Goal: Task Accomplishment & Management: Manage account settings

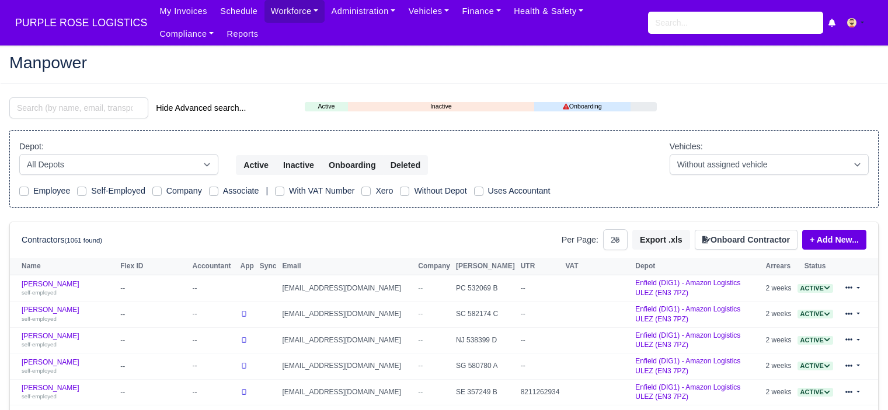
select select "25"
click at [292, 9] on link "Workforce" at bounding box center [294, 11] width 61 height 23
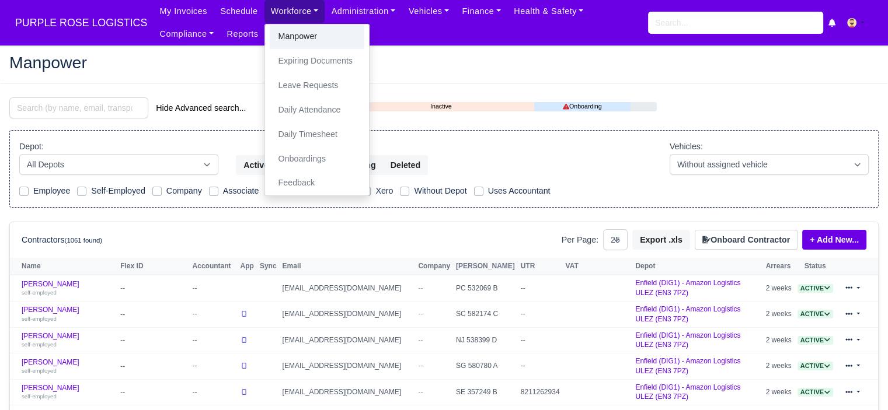
click at [292, 38] on link "Manpower" at bounding box center [317, 37] width 95 height 25
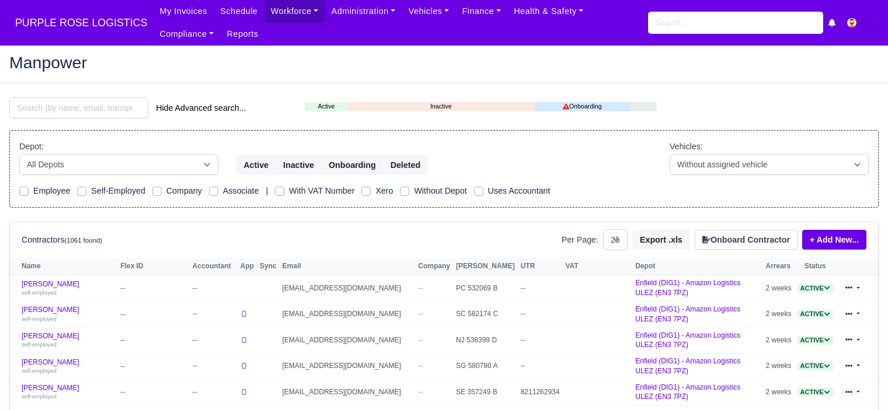
select select "25"
click at [761, 241] on button "Onboard Contractor" at bounding box center [746, 240] width 103 height 20
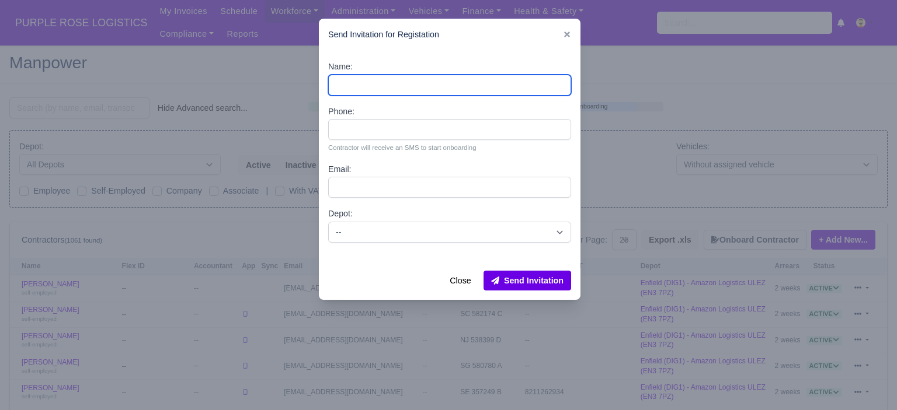
click at [395, 83] on input "Name:" at bounding box center [449, 85] width 243 height 21
click at [395, 89] on input "Name:" at bounding box center [449, 85] width 243 height 21
paste input "[PERSON_NAME]"
type input "[PERSON_NAME]"
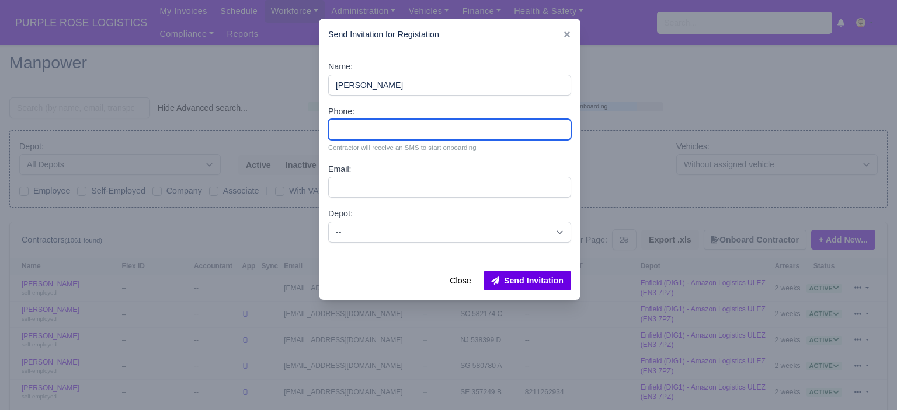
click at [362, 139] on input "Phone:" at bounding box center [449, 129] width 243 height 21
click at [388, 129] on input "Phone:" at bounding box center [449, 129] width 243 height 21
paste input "44 7902 379766"
type input "44 7902 379766"
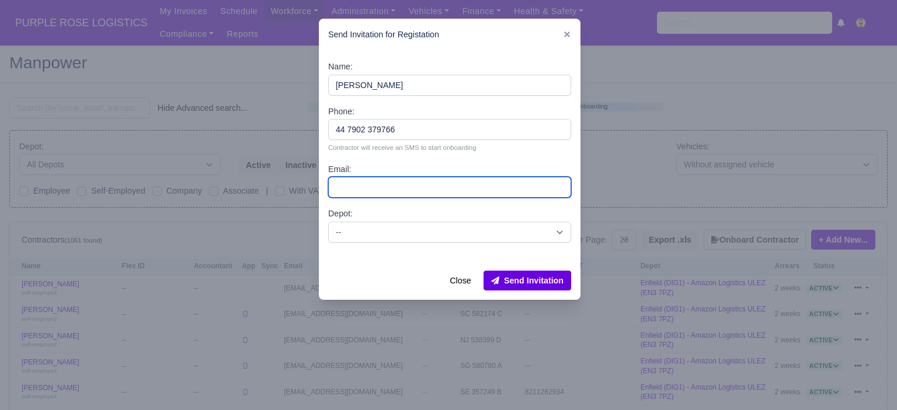
click at [372, 189] on input "Email:" at bounding box center [449, 187] width 243 height 21
click at [408, 186] on input "Email:" at bounding box center [449, 187] width 243 height 21
paste input "mgobdon03@gmail.com"
type input "mgobdon03@gmail.com"
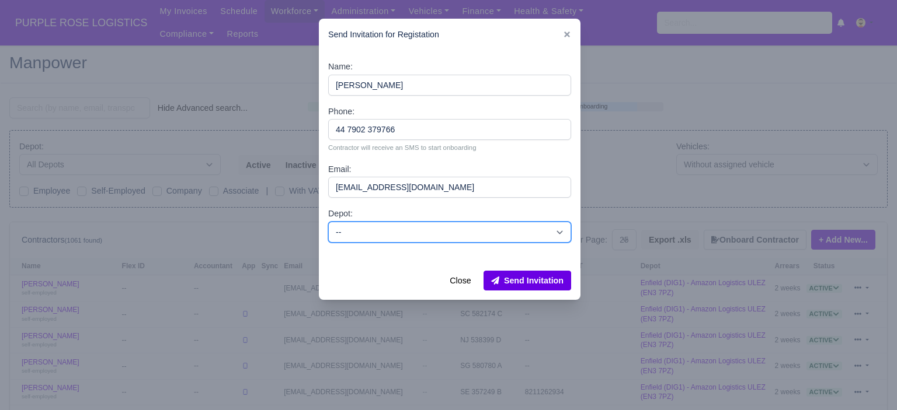
click at [420, 234] on select "-- Enfield (DIG1) - Amazon Logistics ULEZ (EN3 7PZ) Harlow (DHW1) - Amazon Logi…" at bounding box center [449, 232] width 243 height 21
select select "5"
click at [328, 222] on select "-- Enfield (DIG1) - Amazon Logistics ULEZ (EN3 7PZ) Harlow (DHW1) - Amazon Logi…" at bounding box center [449, 232] width 243 height 21
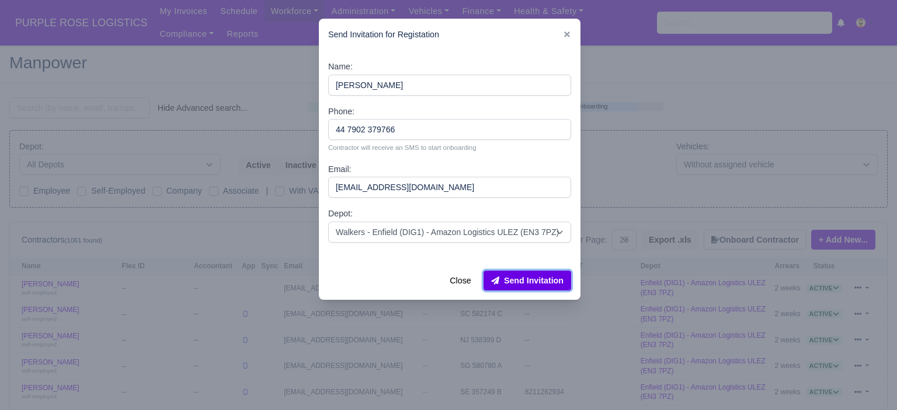
click at [546, 280] on button "Send Invitation" at bounding box center [527, 281] width 88 height 20
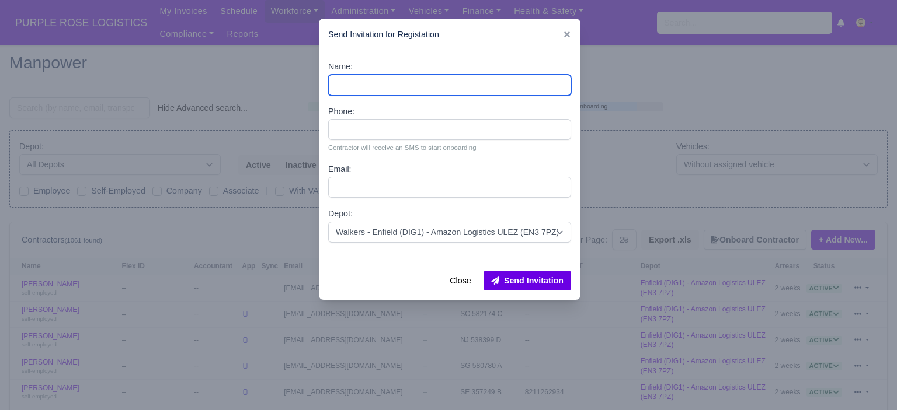
drag, startPoint x: 372, startPoint y: 83, endPoint x: 241, endPoint y: 9, distance: 151.1
click at [372, 83] on input "Name:" at bounding box center [449, 85] width 243 height 21
click at [377, 81] on input "Name:" at bounding box center [449, 85] width 243 height 21
paste input "Ralique Brown"
type input "Ralique Brown"
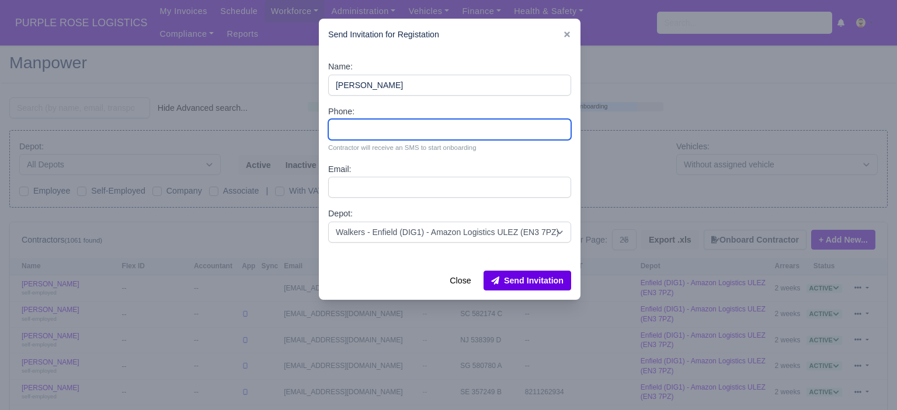
click at [371, 127] on input "Phone:" at bounding box center [449, 129] width 243 height 21
click at [392, 128] on input "Phone:" at bounding box center [449, 129] width 243 height 21
paste input "44 7950 806433"
type input "44 7950 806433"
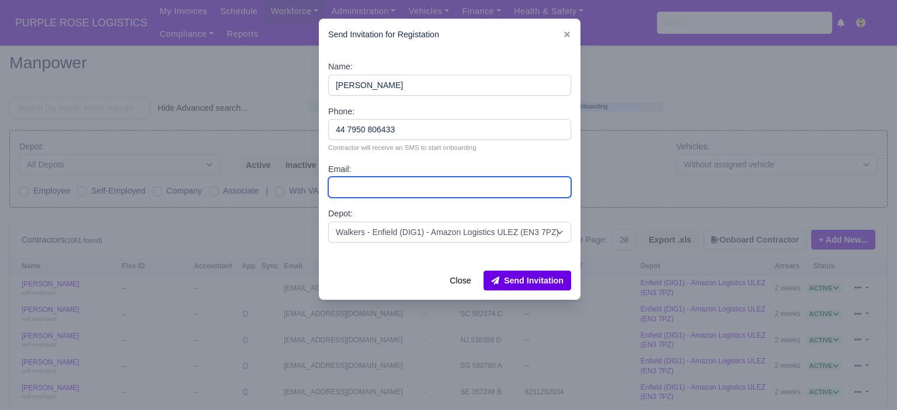
click at [383, 184] on input "Email:" at bounding box center [449, 187] width 243 height 21
click at [383, 186] on input "Email:" at bounding box center [449, 187] width 243 height 21
paste input "Brownralique72@gmail.com"
type input "Brownralique72@gmail.com"
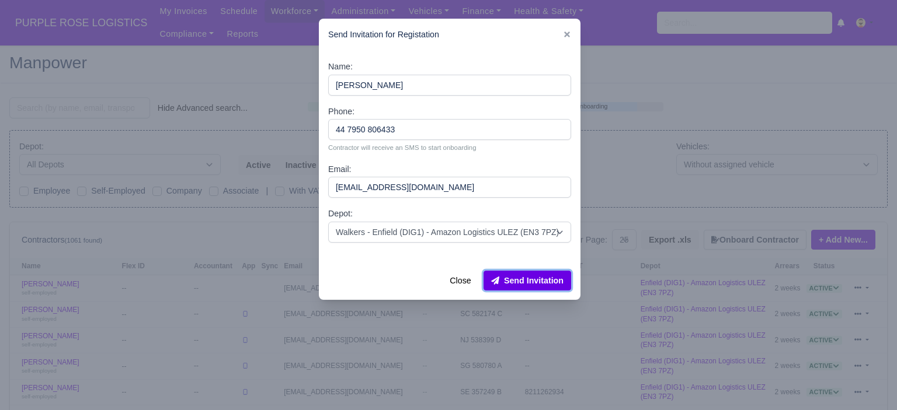
click at [534, 278] on button "Send Invitation" at bounding box center [527, 281] width 88 height 20
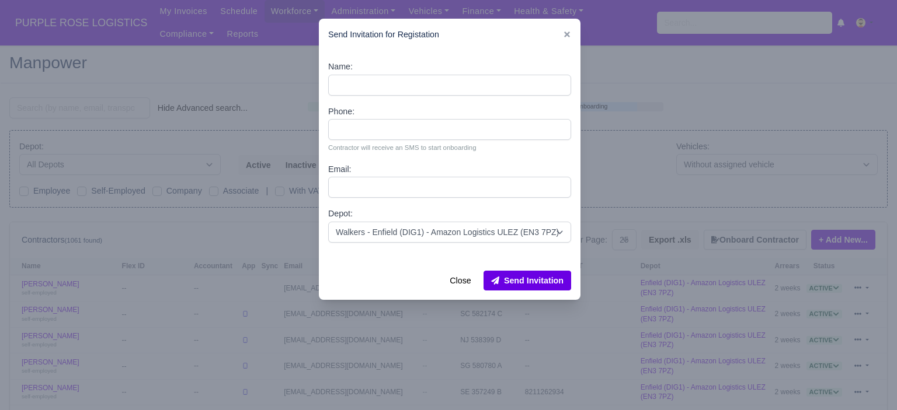
click at [614, 164] on div at bounding box center [448, 205] width 897 height 410
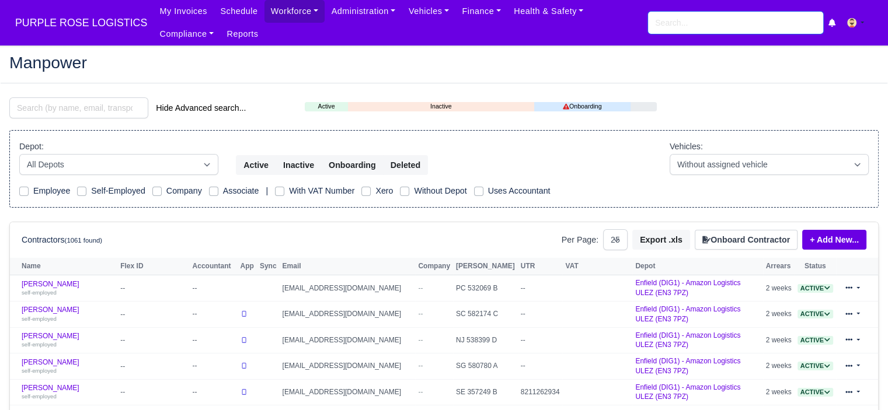
click at [681, 19] on input "search" at bounding box center [735, 23] width 175 height 22
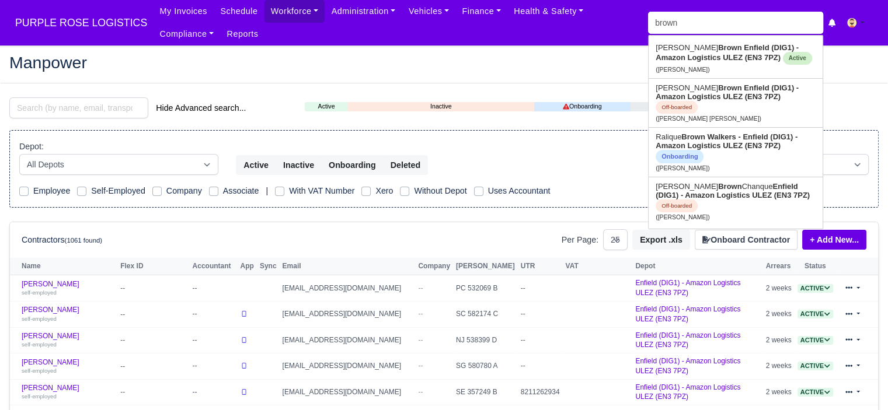
drag, startPoint x: 602, startPoint y: 154, endPoint x: 639, endPoint y: 196, distance: 55.9
click at [602, 154] on div "Depot: All Depots DHP1 Enfield (DIG1) - Amazon Logistics ULEZ (EN3 7PZ) Harlow …" at bounding box center [444, 158] width 867 height 36
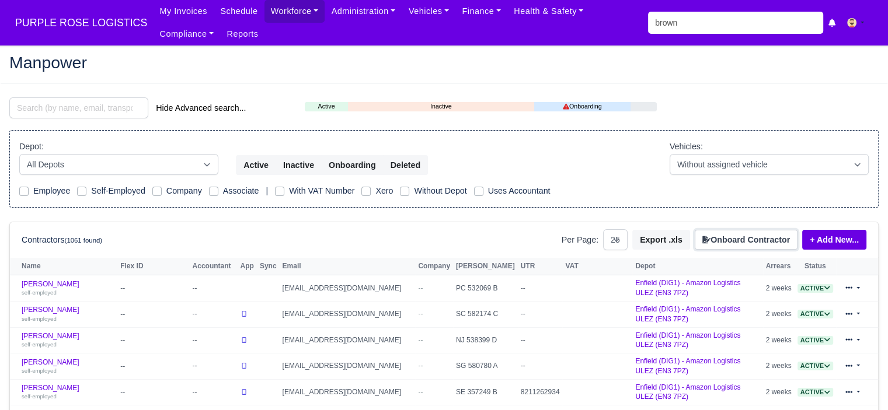
click at [721, 236] on button "Onboard Contractor" at bounding box center [746, 240] width 103 height 20
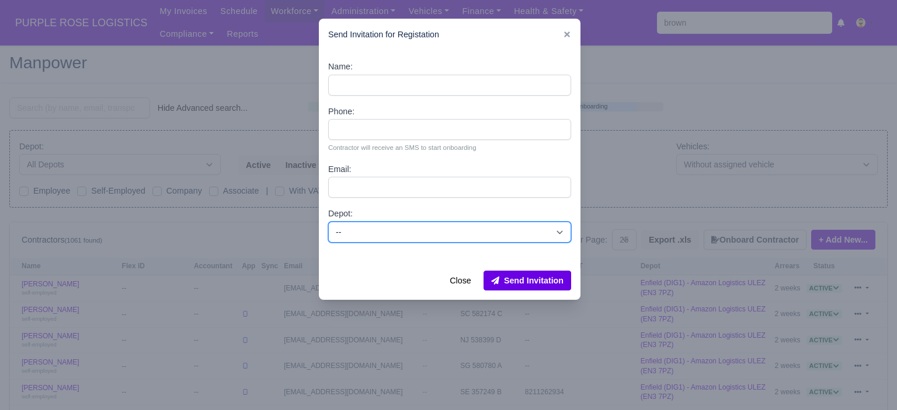
click at [455, 231] on select "-- Enfield (DIG1) - Amazon Logistics ULEZ (EN3 7PZ) Harlow (DHW1) - Amazon Logi…" at bounding box center [449, 232] width 243 height 21
click at [612, 222] on div at bounding box center [448, 205] width 897 height 410
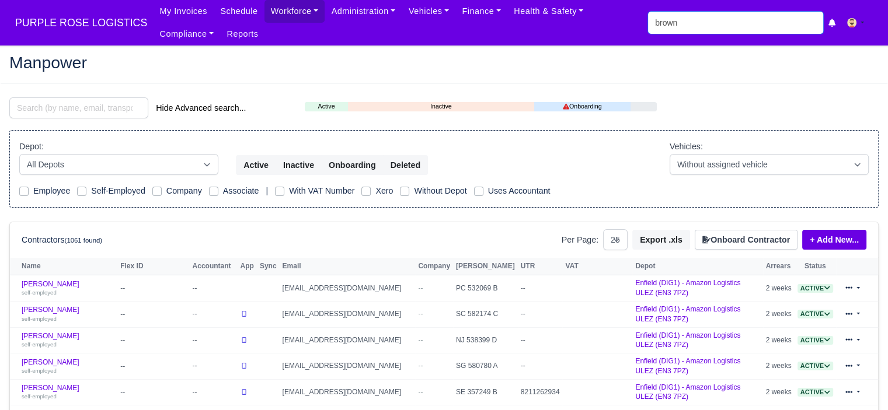
click at [700, 23] on input "brown" at bounding box center [735, 23] width 175 height 22
click at [699, 22] on input "brown" at bounding box center [735, 23] width 175 height 22
click at [705, 32] on input "brown" at bounding box center [735, 23] width 175 height 22
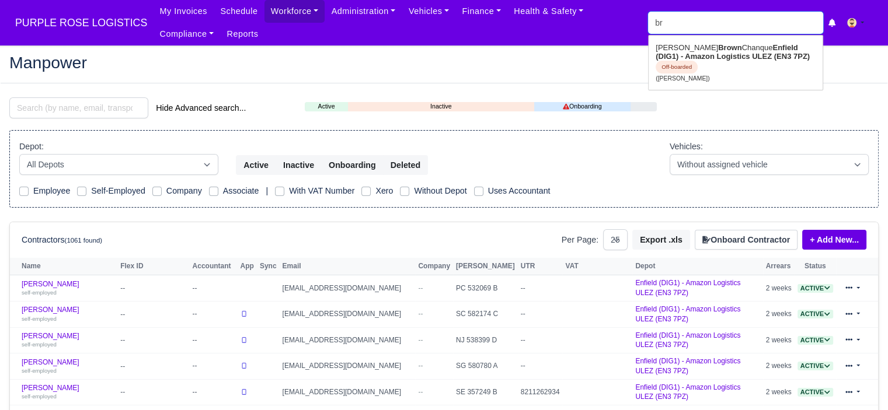
type input "b"
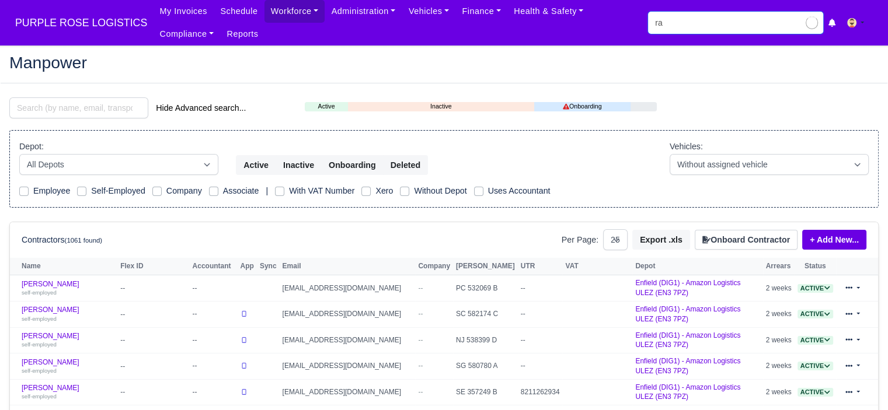
type input "ral"
type input "ralique Brown"
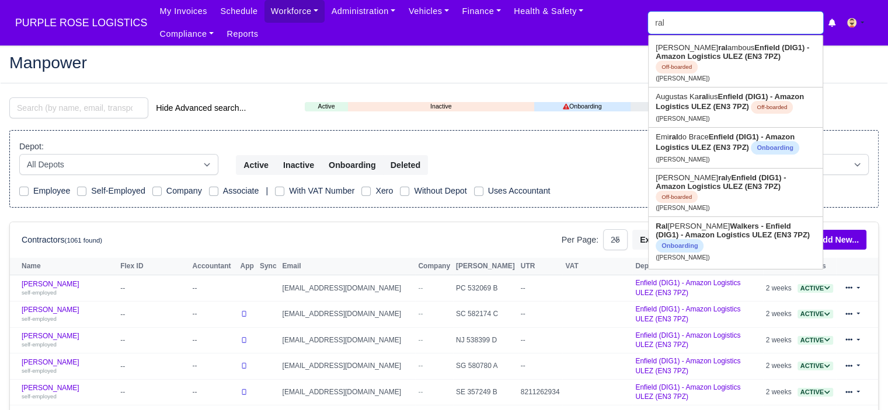
type input "rali"
type input "ralique Brown"
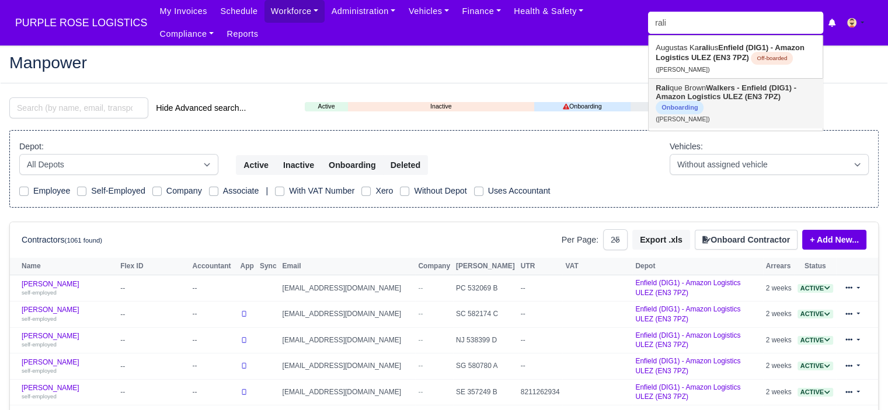
click at [722, 88] on strong "Walkers - Enfield (DIG1) - Amazon Logistics ULEZ (EN3 7PZ)" at bounding box center [726, 92] width 141 height 18
type input "[PERSON_NAME]"
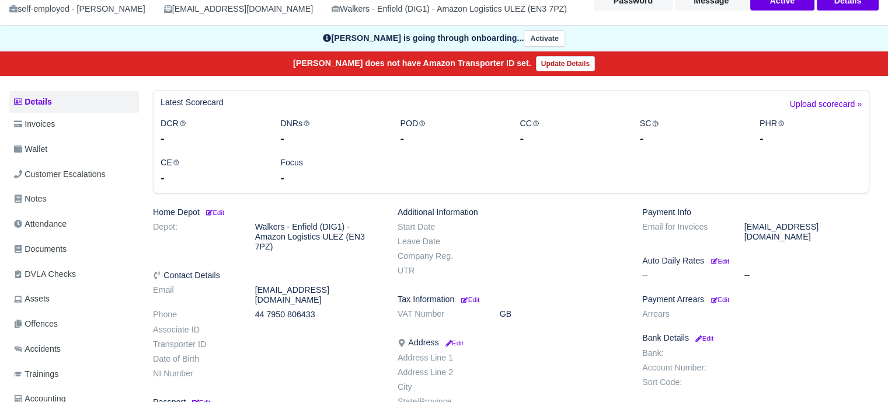
scroll to position [117, 0]
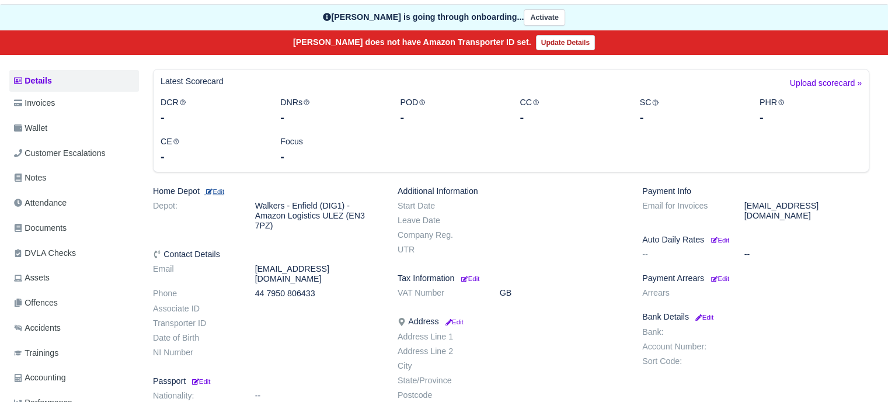
click at [224, 193] on small "Edit" at bounding box center [214, 191] width 20 height 7
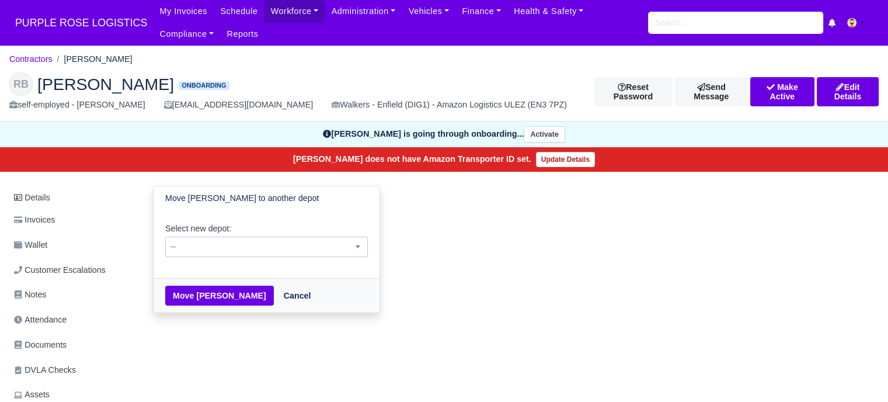
click at [271, 239] on span "--" at bounding box center [266, 246] width 201 height 15
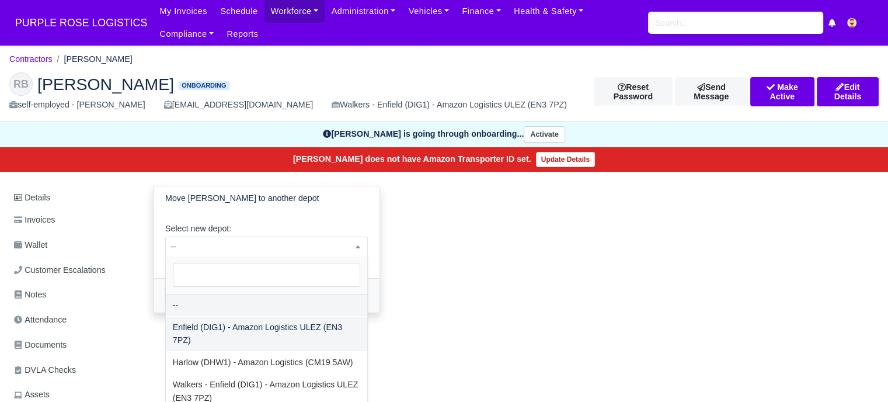
select select "1"
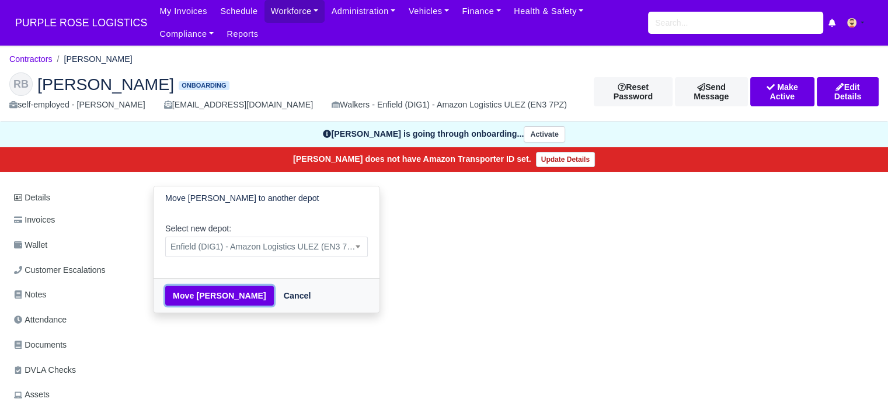
click at [215, 299] on button "Move Ralique Brown" at bounding box center [219, 295] width 109 height 20
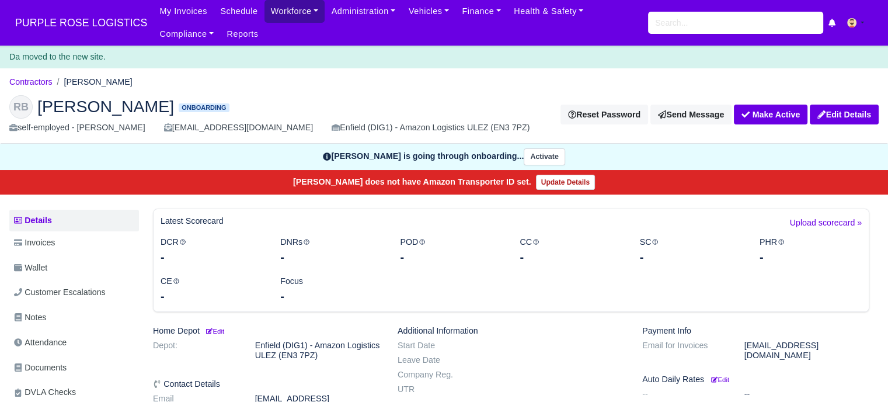
click at [281, 20] on link "Workforce" at bounding box center [294, 11] width 61 height 23
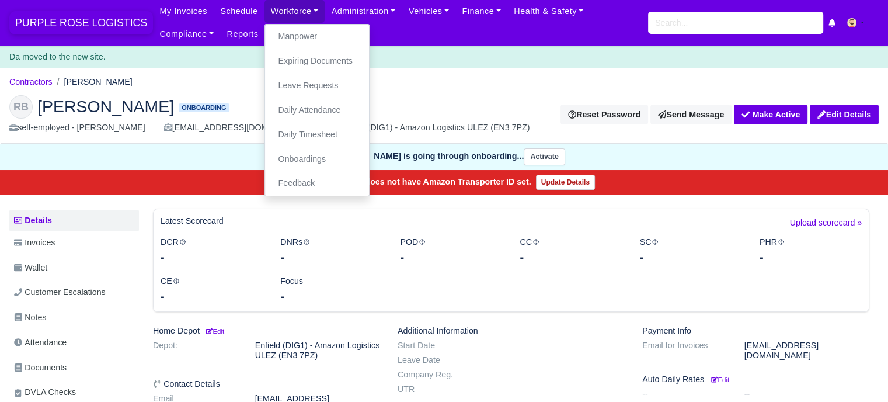
click at [106, 25] on span "PURPLE ROSE LOGISTICS" at bounding box center [81, 22] width 144 height 23
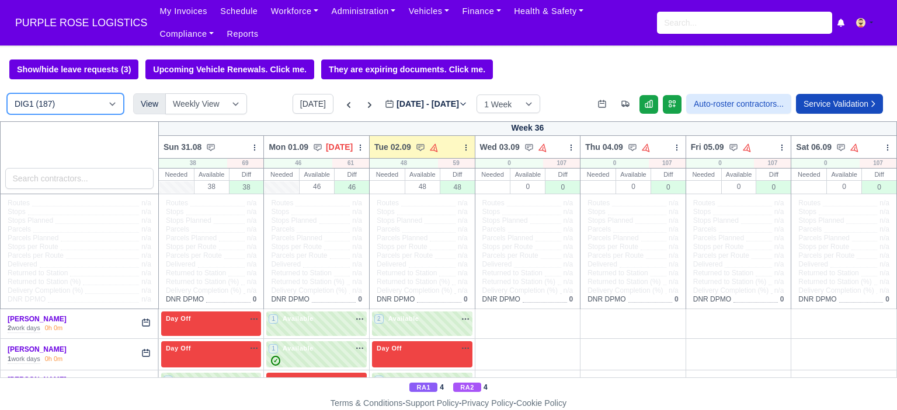
click at [96, 102] on select "DIG1 (187) DAK1 (1) GIMD (20)" at bounding box center [65, 103] width 117 height 21
select select "5"
click at [7, 95] on select "DIG1 (187) DAK1 (1) GIMD (20)" at bounding box center [65, 103] width 117 height 21
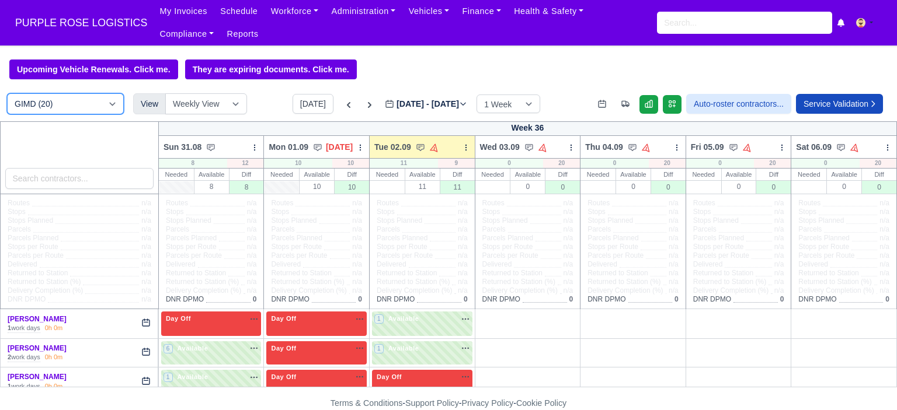
click at [69, 107] on select "DIG1 (187) DAK1 (1) GIMD (20)" at bounding box center [65, 103] width 117 height 21
click at [87, 15] on span "PURPLE ROSE LOGISTICS" at bounding box center [81, 22] width 144 height 23
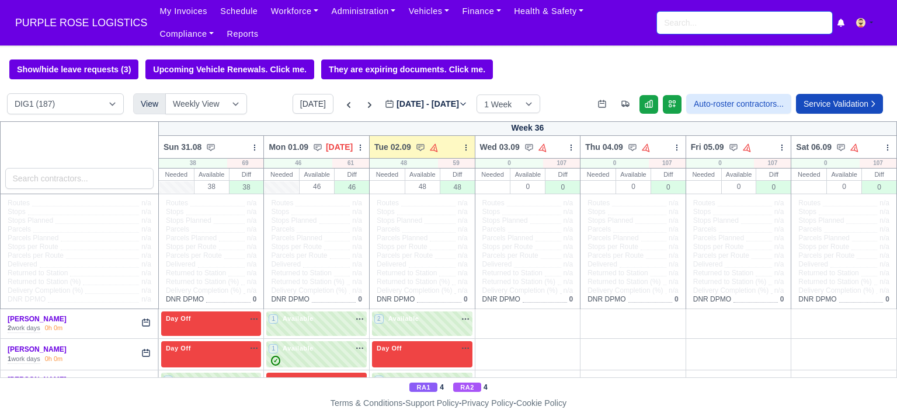
click at [668, 22] on input "search" at bounding box center [744, 23] width 175 height 22
click at [701, 21] on input "search" at bounding box center [744, 23] width 175 height 22
click at [700, 28] on input "anup" at bounding box center [744, 23] width 175 height 22
type input "a"
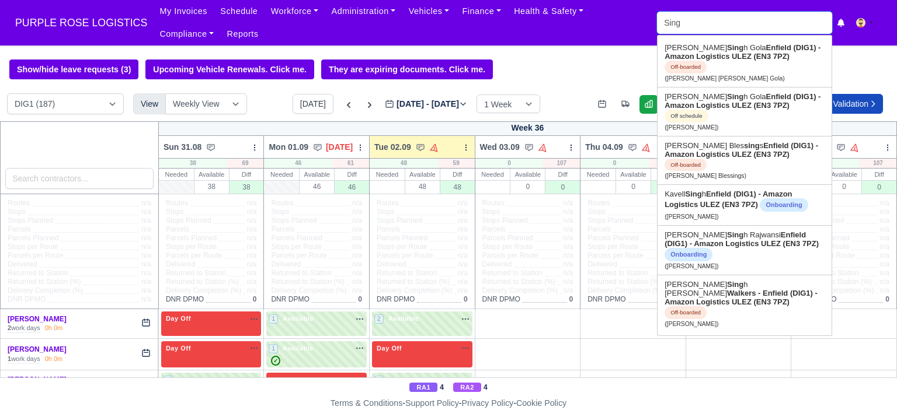
type input "Singh"
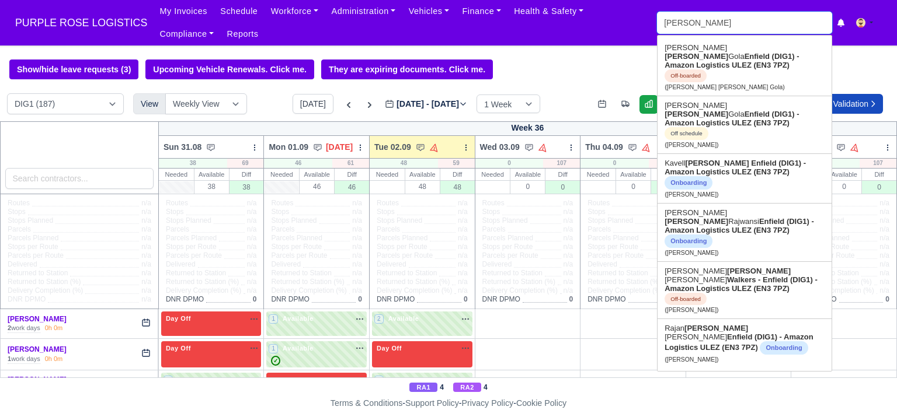
drag, startPoint x: 699, startPoint y: 29, endPoint x: 653, endPoint y: 28, distance: 45.6
click at [653, 28] on div "My Invoices Schedule Workforce Manpower Expiring Documents Leave Requests Daily…" at bounding box center [520, 23] width 734 height 46
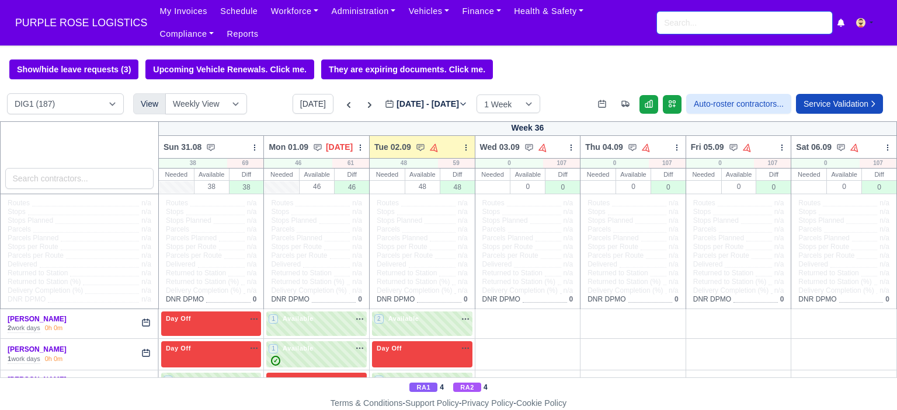
click at [734, 32] on input "search" at bounding box center [744, 23] width 175 height 22
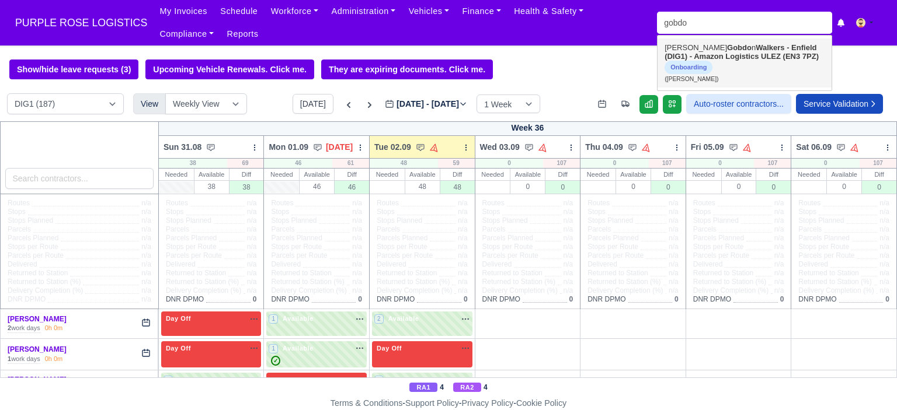
click at [722, 57] on strong "Walkers - Enfield (DIG1) - Amazon Logistics ULEZ (EN3 7PZ)" at bounding box center [741, 52] width 154 height 18
type input "[PERSON_NAME]"
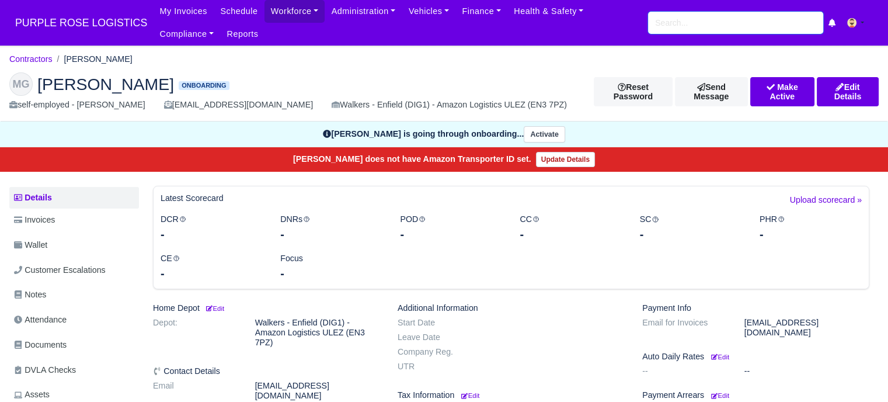
click at [674, 25] on input "search" at bounding box center [735, 23] width 175 height 22
type input "rali"
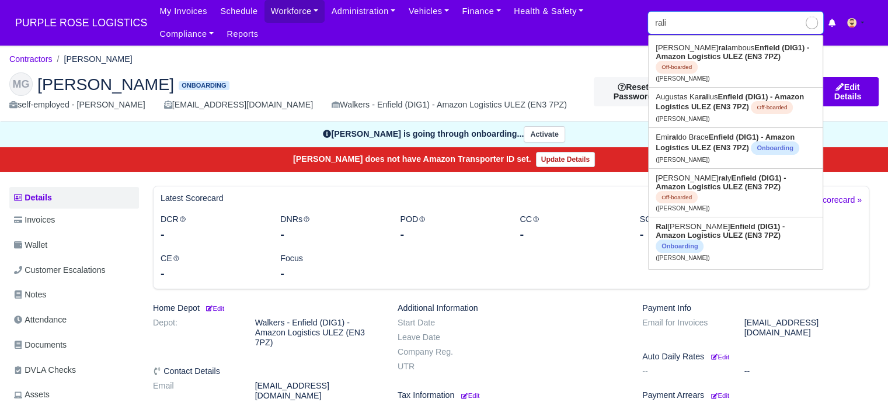
type input "ralique Brown"
type input "raliq"
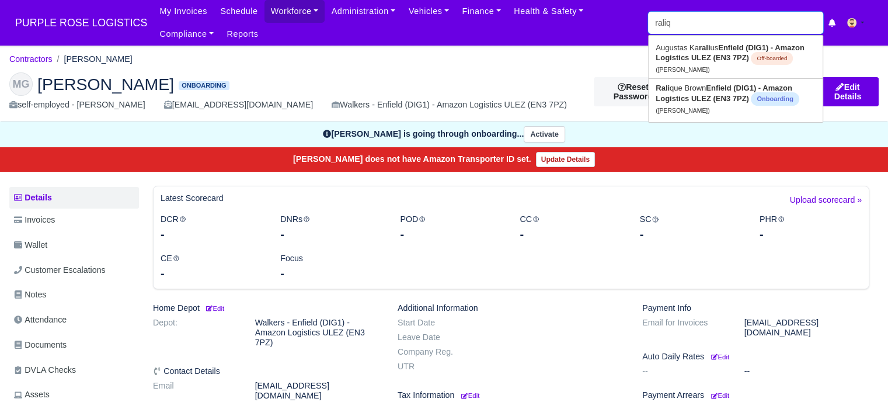
type input "ralique Brown"
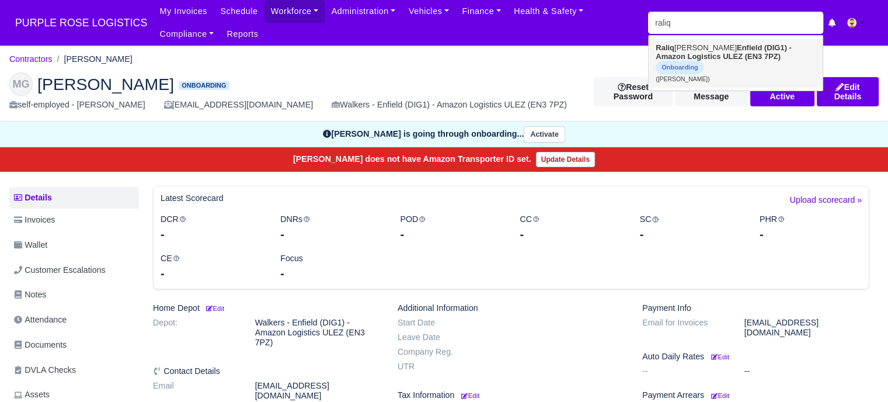
click at [671, 60] on strong "Enfield (DIG1) - Amazon Logistics ULEZ (EN3 7PZ)" at bounding box center [724, 52] width 136 height 18
type input "Ralique Brown"
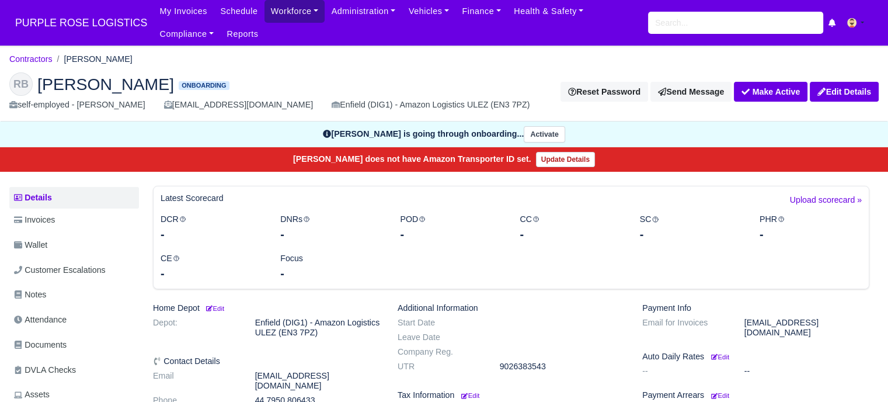
click at [264, 12] on link "Workforce" at bounding box center [294, 11] width 61 height 23
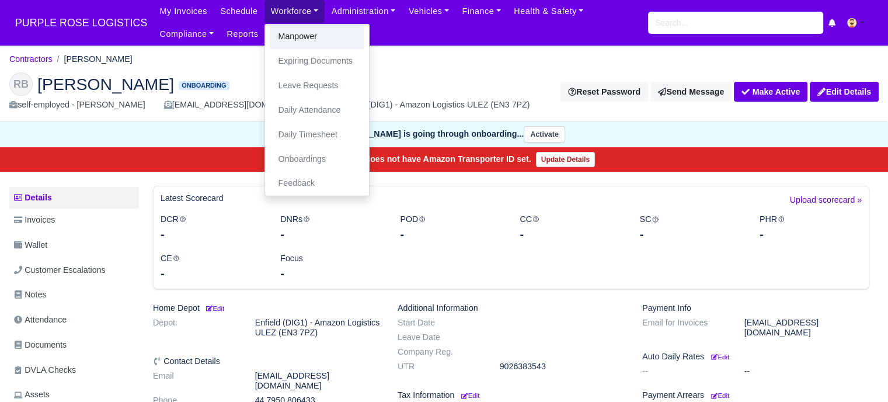
click at [294, 38] on link "Manpower" at bounding box center [317, 37] width 95 height 25
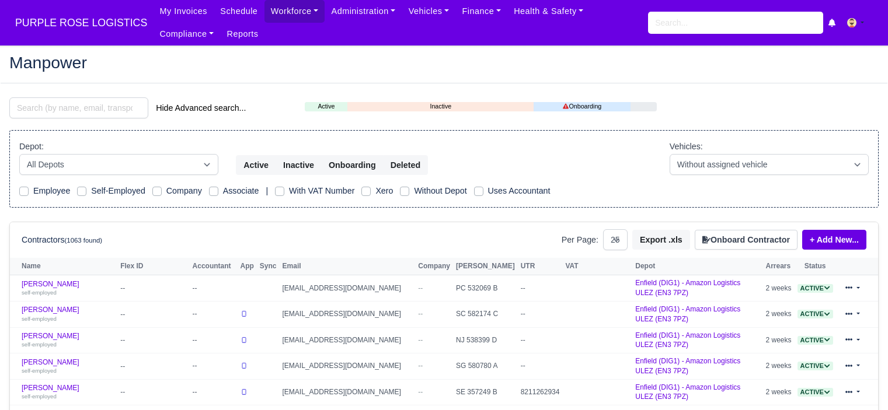
select select "25"
click at [739, 240] on button "Onboard Contractor" at bounding box center [746, 240] width 103 height 20
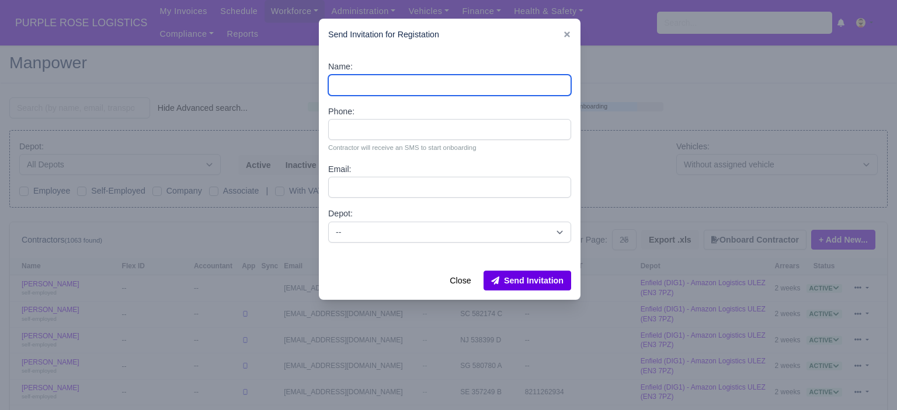
click at [353, 83] on input "Name:" at bounding box center [449, 85] width 243 height 21
click at [375, 88] on input "Name:" at bounding box center [449, 85] width 243 height 21
paste input "[PERSON_NAME] [PERSON_NAME]"
type input "[PERSON_NAME] [PERSON_NAME]"
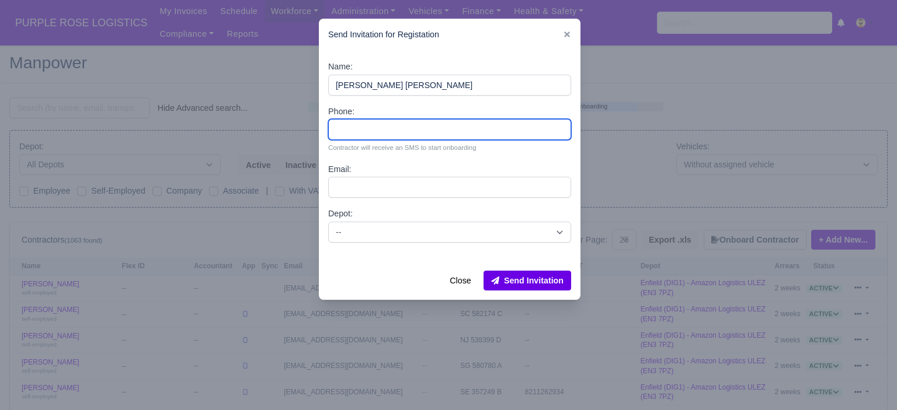
click at [374, 124] on input "Phone:" at bounding box center [449, 129] width 243 height 21
click at [378, 133] on input "Phone:" at bounding box center [449, 129] width 243 height 21
paste input "07914 954084"
type input "07914 954084"
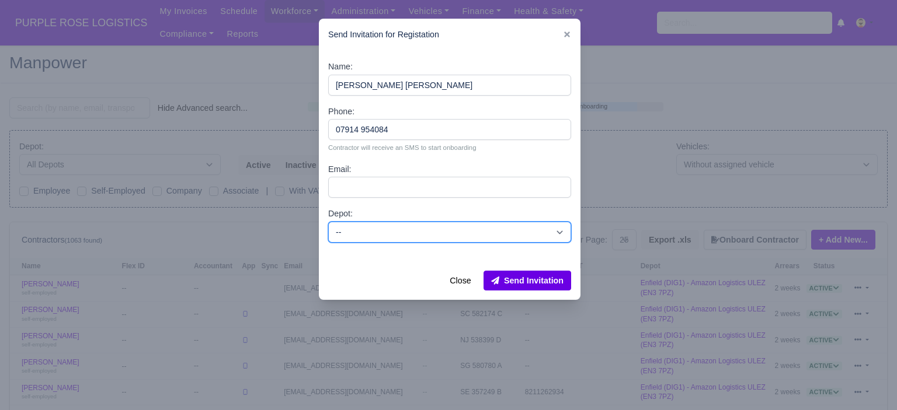
click at [390, 233] on select "-- Enfield (DIG1) - Amazon Logistics ULEZ (EN3 7PZ) Harlow (DHW1) - Amazon Logi…" at bounding box center [449, 232] width 243 height 21
select select "5"
click at [328, 222] on select "-- Enfield (DIG1) - Amazon Logistics ULEZ (EN3 7PZ) Harlow (DHW1) - Amazon Logi…" at bounding box center [449, 232] width 243 height 21
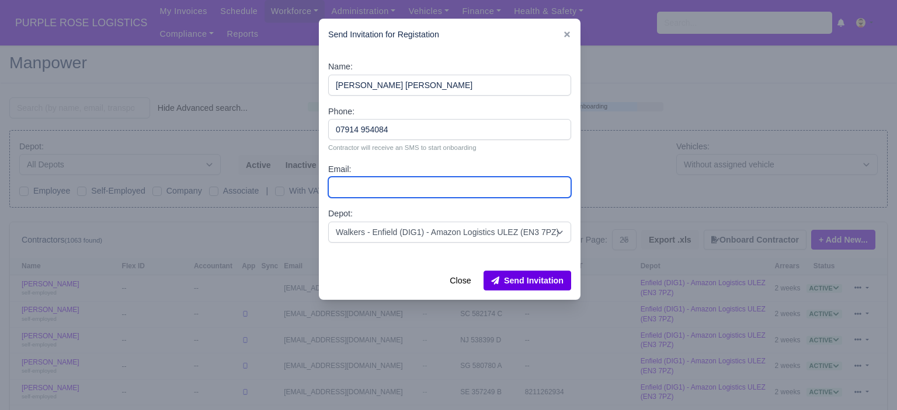
click at [371, 186] on input "Email:" at bounding box center [449, 187] width 243 height 21
click at [410, 190] on input "Email:" at bounding box center [449, 187] width 243 height 21
paste input "[EMAIL_ADDRESS][DOMAIN_NAME]"
type input "[EMAIL_ADDRESS][DOMAIN_NAME]"
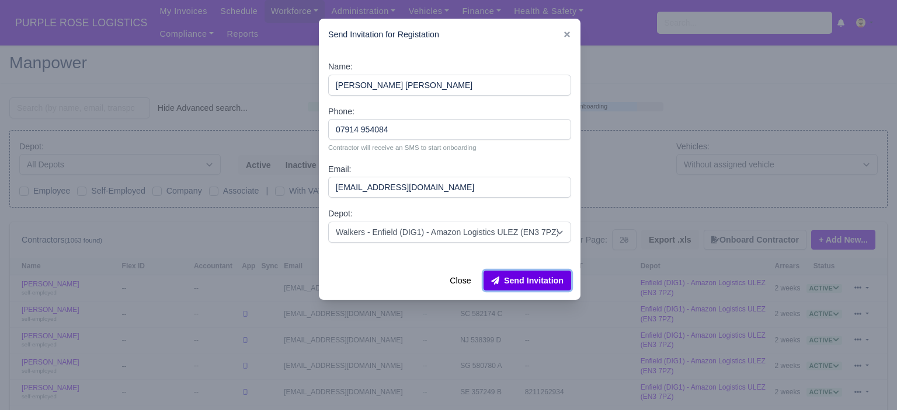
click at [548, 283] on button "Send Invitation" at bounding box center [527, 281] width 88 height 20
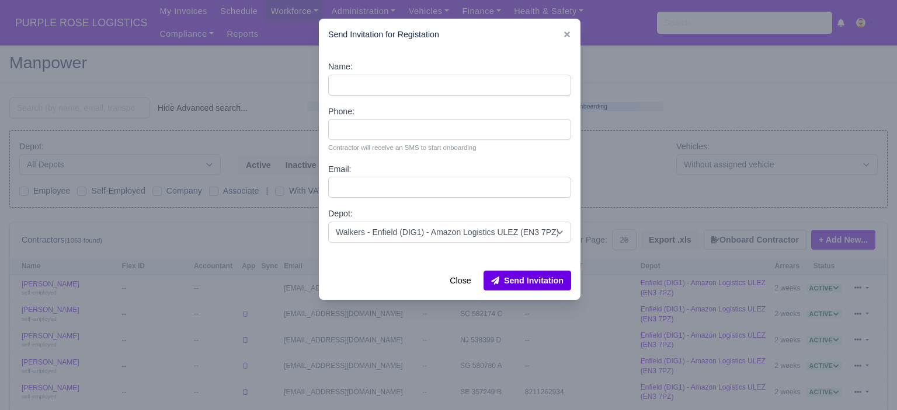
click at [567, 36] on icon at bounding box center [567, 35] width 6 height 6
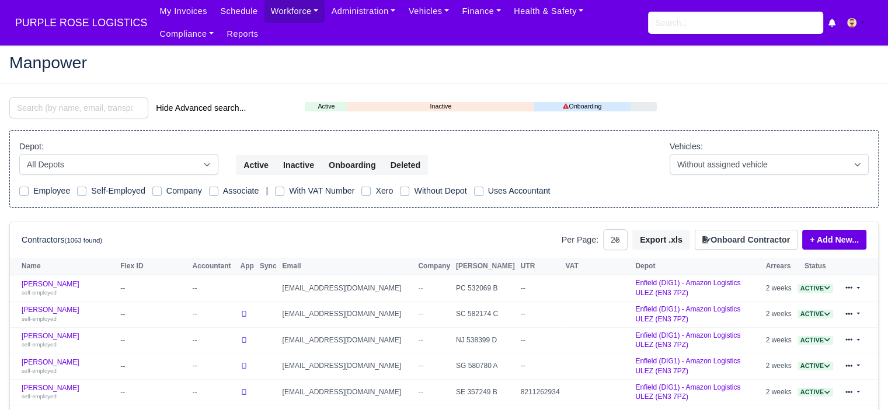
click at [638, 66] on body "PURPLE ROSE LOGISTICS My Invoices Schedule Workforce Manpower Expiring Document…" at bounding box center [444, 205] width 888 height 410
click at [723, 19] on input "search" at bounding box center [735, 23] width 175 height 22
type input "anup"
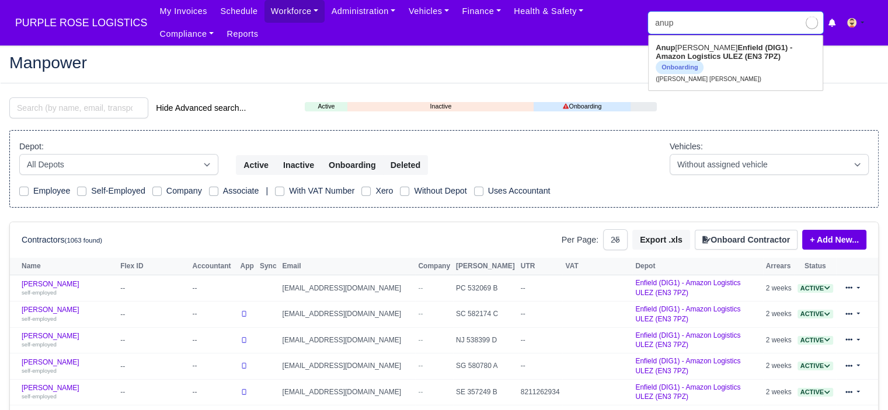
type input "[PERSON_NAME] [PERSON_NAME]"
click at [700, 50] on link "[PERSON_NAME] [PERSON_NAME] (DIG1) - Amazon Logistics ULEZ (EN3 7PZ) Onboarding…" at bounding box center [736, 63] width 174 height 49
type input "[PERSON_NAME] [PERSON_NAME]"
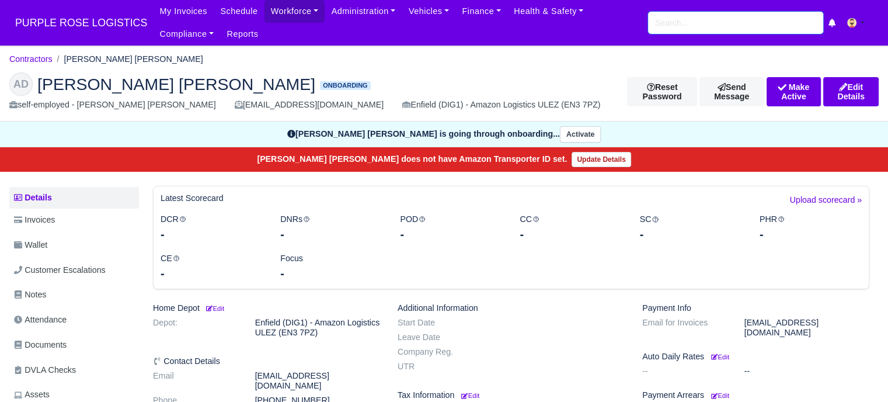
click at [695, 21] on input "search" at bounding box center [735, 23] width 175 height 22
type input "raliq"
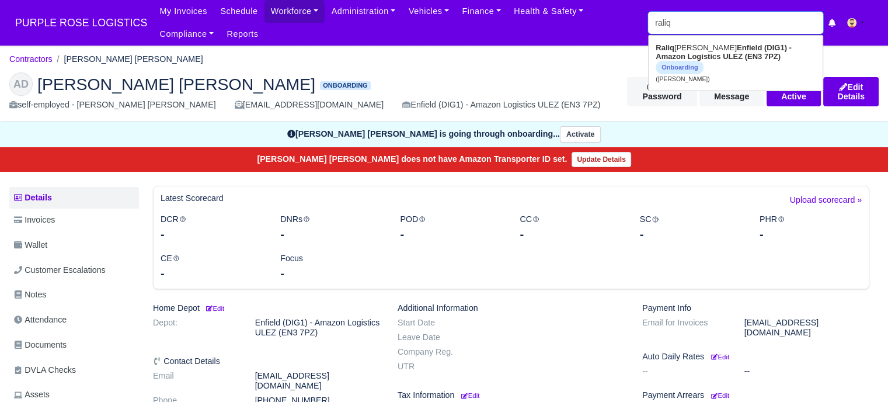
type input "ralique Brown"
click at [712, 52] on link "Raliq ue Brown Enfield (DIG1) - Amazon Logistics ULEZ (EN3 7PZ) Onboarding (Ral…" at bounding box center [736, 63] width 174 height 49
type input "[PERSON_NAME]"
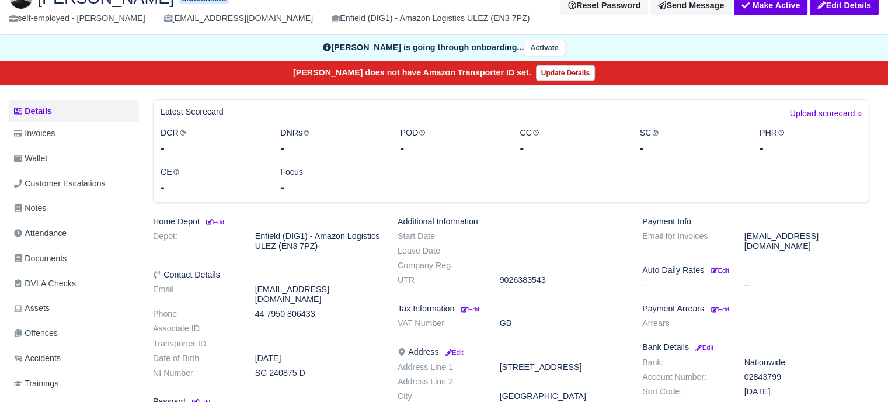
scroll to position [117, 0]
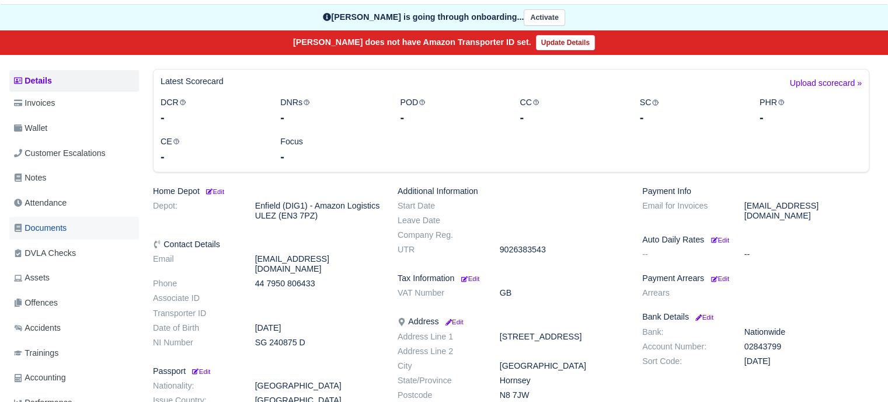
click at [58, 228] on span "Documents" at bounding box center [40, 227] width 53 height 13
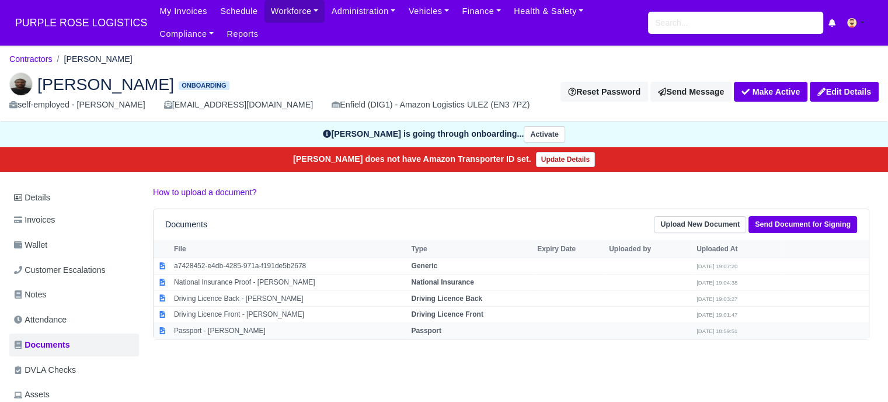
click at [236, 329] on td "Passport - [PERSON_NAME]" at bounding box center [289, 331] width 237 height 16
select select "passport"
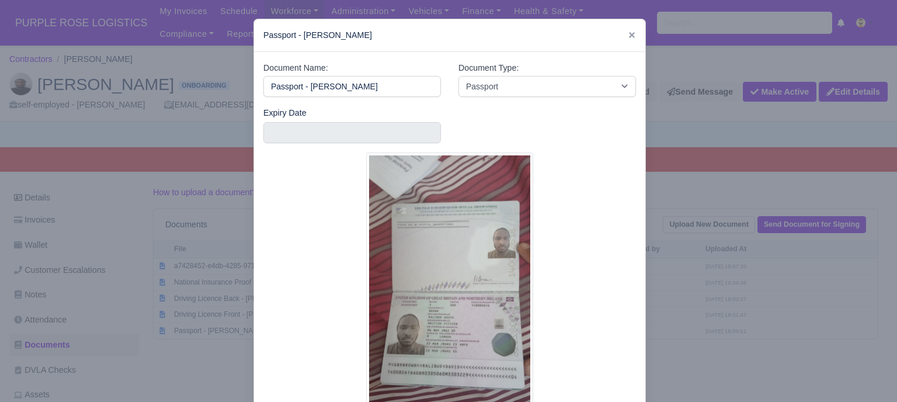
click at [659, 315] on div at bounding box center [448, 201] width 897 height 402
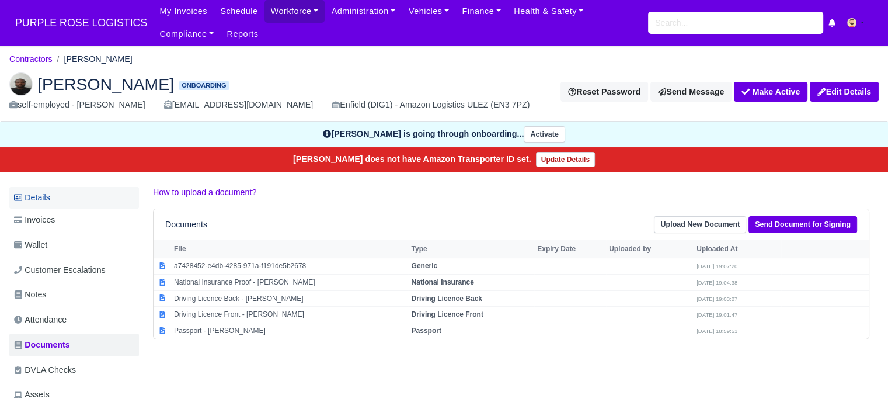
click at [48, 198] on link "Details" at bounding box center [74, 198] width 130 height 22
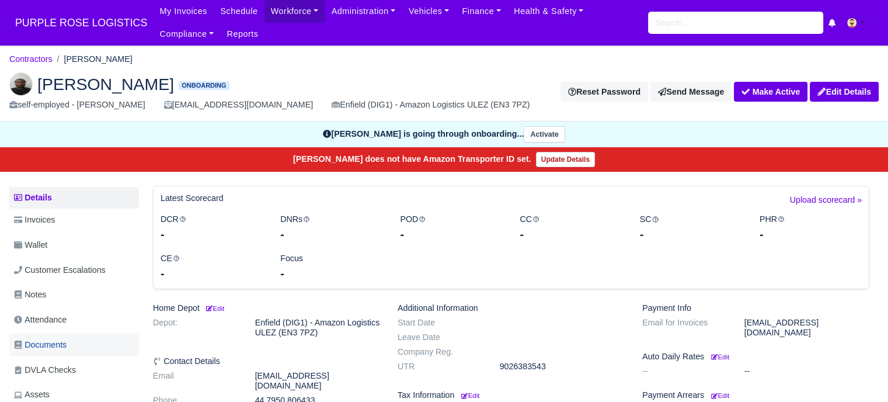
click at [67, 344] on span "Documents" at bounding box center [40, 344] width 53 height 13
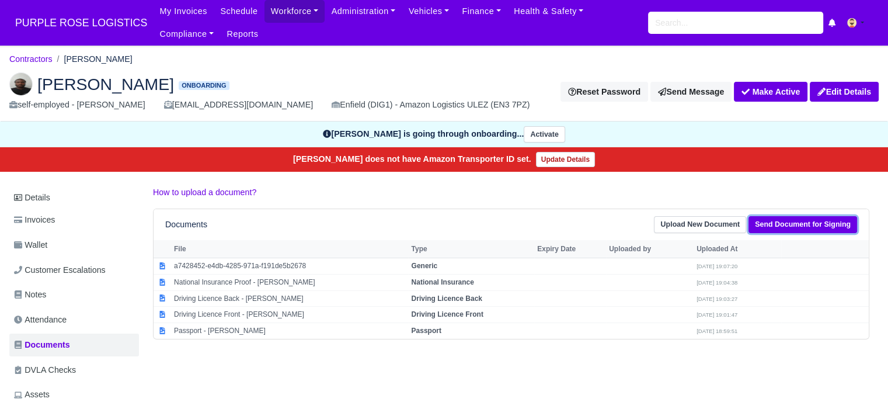
click at [795, 226] on link "Send Document for Signing" at bounding box center [802, 224] width 109 height 17
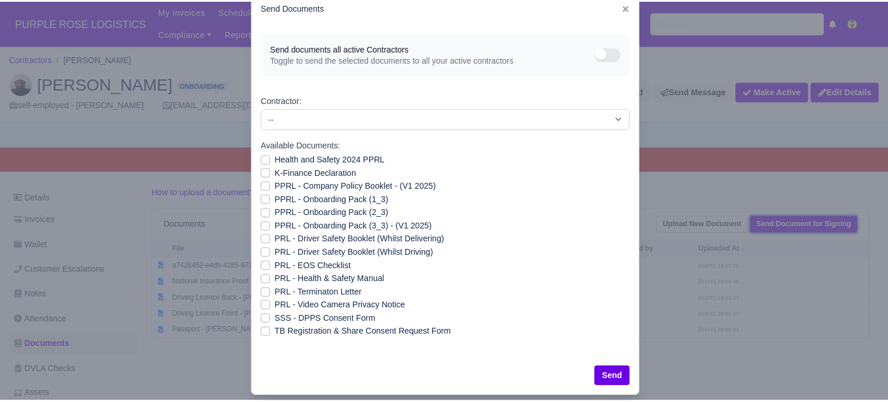
scroll to position [42, 0]
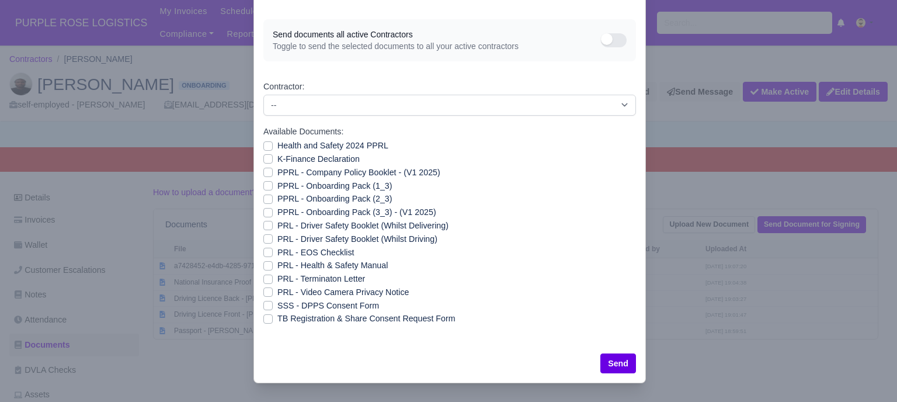
click at [277, 288] on label "PRL - Video Camera Privacy Notice" at bounding box center [342, 291] width 131 height 13
click at [263, 288] on input "PRL - Video Camera Privacy Notice" at bounding box center [267, 289] width 9 height 9
checkbox input "true"
click at [277, 263] on label "PRL - Health & Safety Manual" at bounding box center [332, 265] width 110 height 13
click at [263, 263] on input "PRL - Health & Safety Manual" at bounding box center [267, 263] width 9 height 9
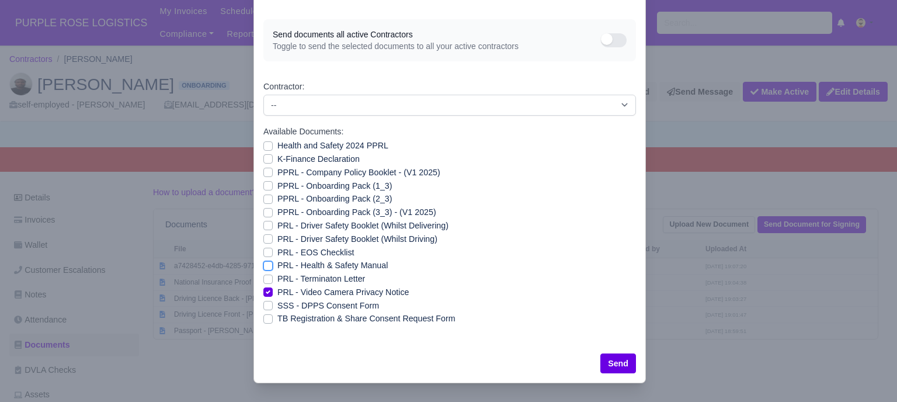
checkbox input "true"
click at [277, 238] on label "PRL - Driver Safety Booklet (Whilst Driving)" at bounding box center [357, 238] width 160 height 13
click at [264, 238] on input "PRL - Driver Safety Booklet (Whilst Driving)" at bounding box center [267, 236] width 9 height 9
checkbox input "true"
click at [277, 224] on label "PRL - Driver Safety Booklet (Whilst Delivering)" at bounding box center [362, 225] width 171 height 13
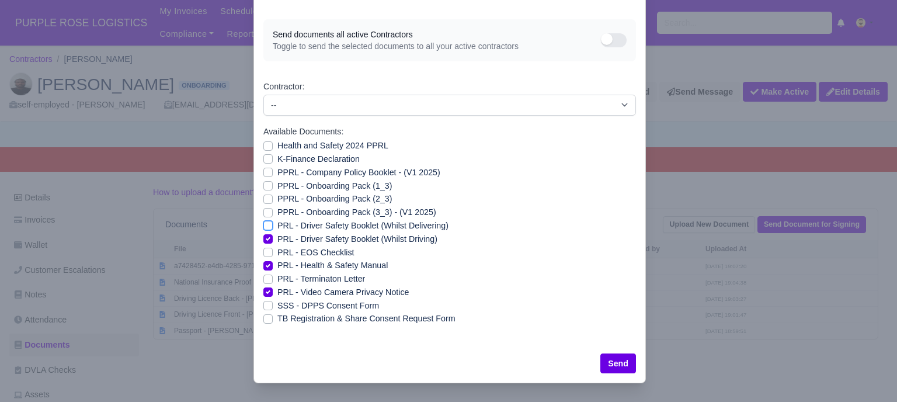
click at [264, 224] on input "PRL - Driver Safety Booklet (Whilst Delivering)" at bounding box center [267, 223] width 9 height 9
checkbox input "true"
drag, startPoint x: 264, startPoint y: 211, endPoint x: 264, endPoint y: 204, distance: 6.4
click at [277, 210] on label "PPRL - Onboarding Pack (3_3) - (V1 2025)" at bounding box center [356, 211] width 159 height 13
click at [264, 210] on input "PPRL - Onboarding Pack (3_3) - (V1 2025)" at bounding box center [267, 209] width 9 height 9
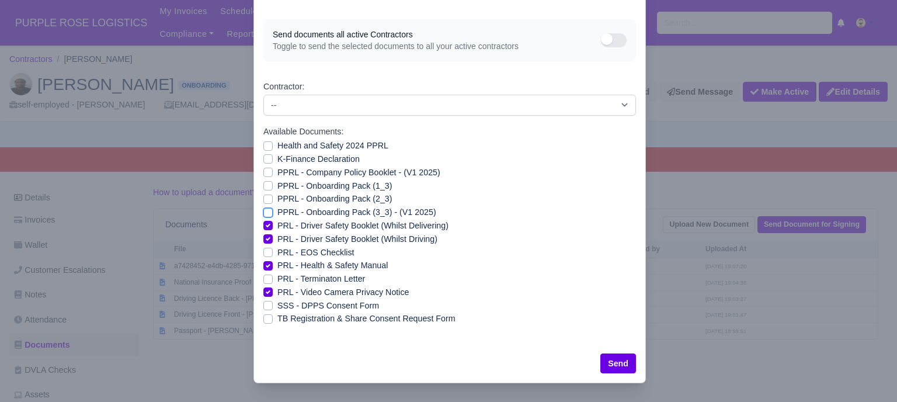
checkbox input "true"
drag, startPoint x: 264, startPoint y: 197, endPoint x: 263, endPoint y: 191, distance: 6.5
click at [277, 197] on label "PPRL - Onboarding Pack (2_3)" at bounding box center [334, 198] width 114 height 13
click at [264, 197] on input "PPRL - Onboarding Pack (2_3)" at bounding box center [267, 196] width 9 height 9
checkbox input "true"
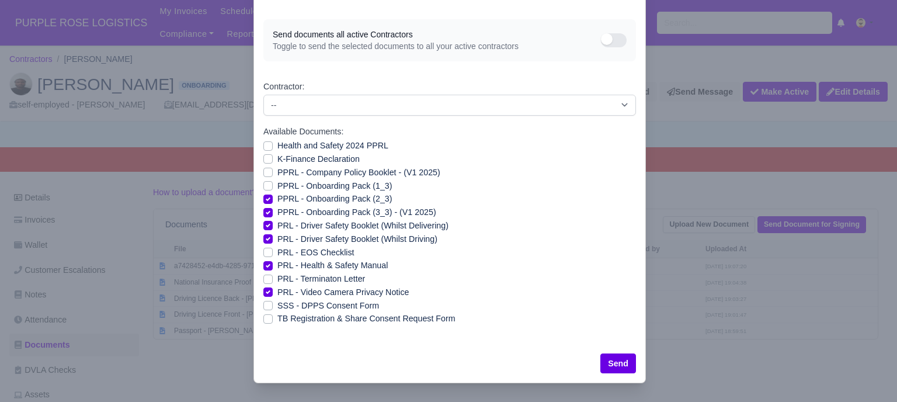
click at [263, 189] on div "PPRL - Onboarding Pack (1_3)" at bounding box center [449, 185] width 372 height 13
click at [277, 180] on label "PPRL - Onboarding Pack (1_3)" at bounding box center [334, 185] width 114 height 13
click at [263, 180] on input "PPRL - Onboarding Pack (1_3)" at bounding box center [267, 183] width 9 height 9
checkbox input "true"
click at [277, 172] on label "PPRL - Company Policy Booklet - (V1 2025)" at bounding box center [358, 172] width 163 height 13
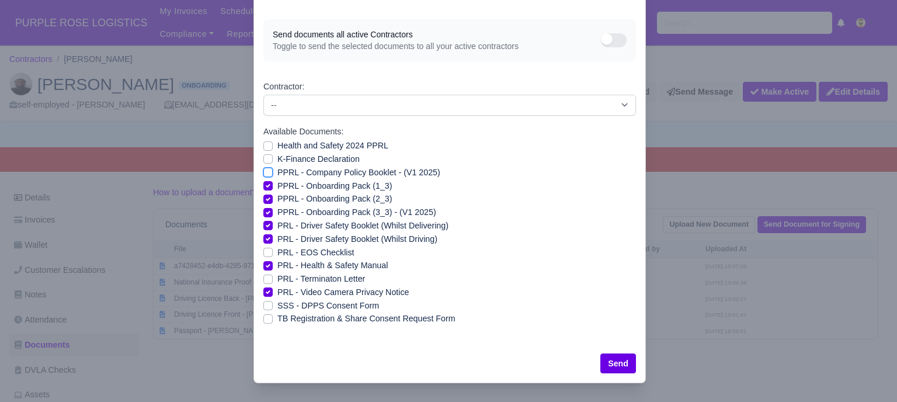
click at [263, 172] on input "PPRL - Company Policy Booklet - (V1 2025)" at bounding box center [267, 170] width 9 height 9
checkbox input "true"
click at [277, 158] on label "K-Finance Declaration" at bounding box center [318, 158] width 82 height 13
click at [263, 158] on input "K-Finance Declaration" at bounding box center [267, 156] width 9 height 9
checkbox input "true"
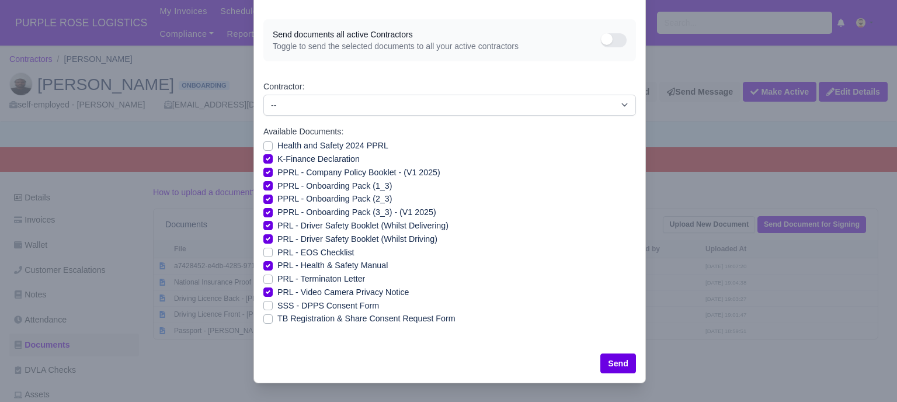
click at [277, 144] on label "Health and Safety 2024 PPRL" at bounding box center [332, 145] width 111 height 13
click at [263, 144] on input "Health and Safety 2024 PPRL" at bounding box center [267, 143] width 9 height 9
checkbox input "true"
click at [607, 361] on button "Send" at bounding box center [618, 363] width 36 height 20
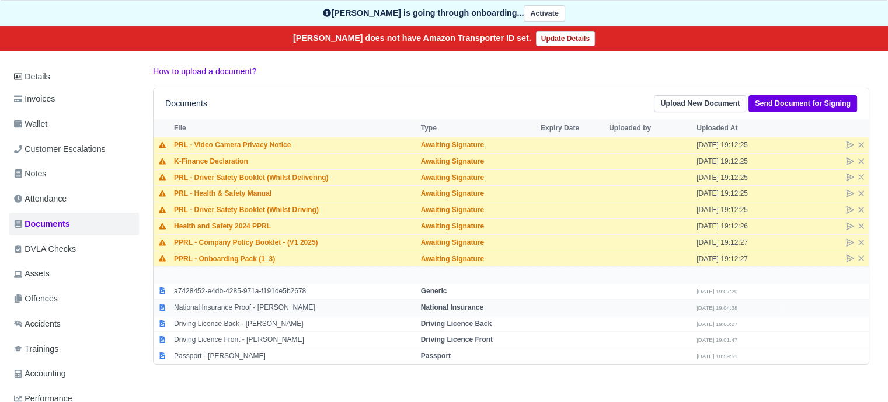
scroll to position [175, 0]
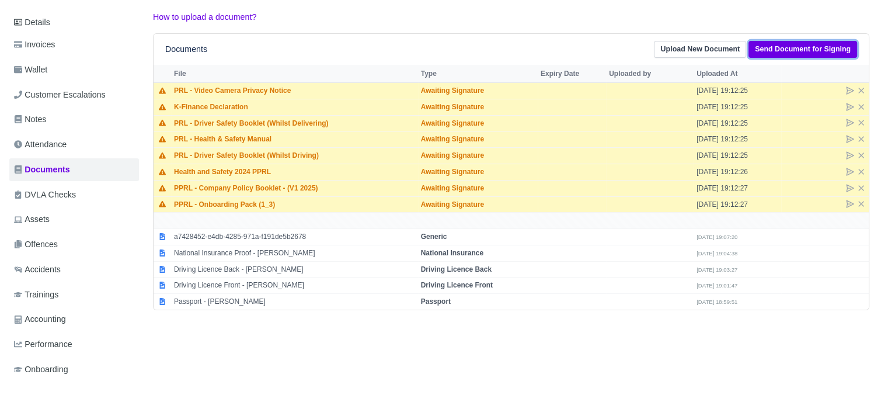
click at [765, 53] on link "Send Document for Signing" at bounding box center [802, 49] width 109 height 17
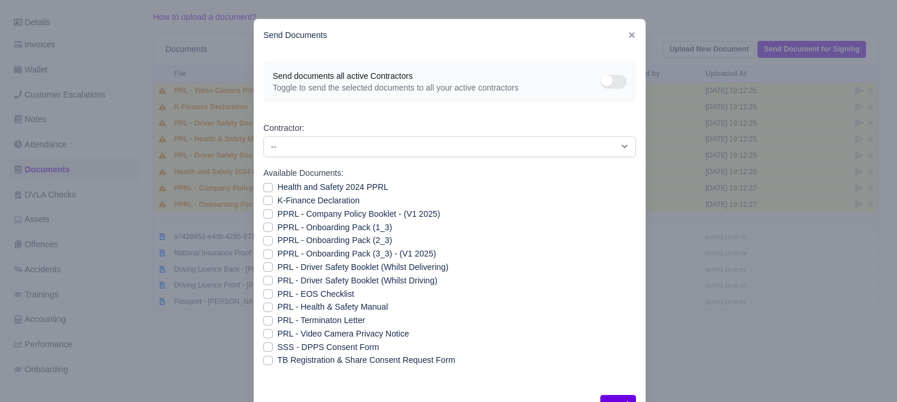
click at [277, 229] on label "PPRL - Onboarding Pack (1_3)" at bounding box center [334, 227] width 114 height 13
click at [266, 229] on input "PPRL - Onboarding Pack (1_3)" at bounding box center [267, 225] width 9 height 9
checkbox input "true"
click at [277, 238] on label "PPRL - Onboarding Pack (2_3)" at bounding box center [334, 240] width 114 height 13
click at [265, 238] on input "PPRL - Onboarding Pack (2_3)" at bounding box center [267, 238] width 9 height 9
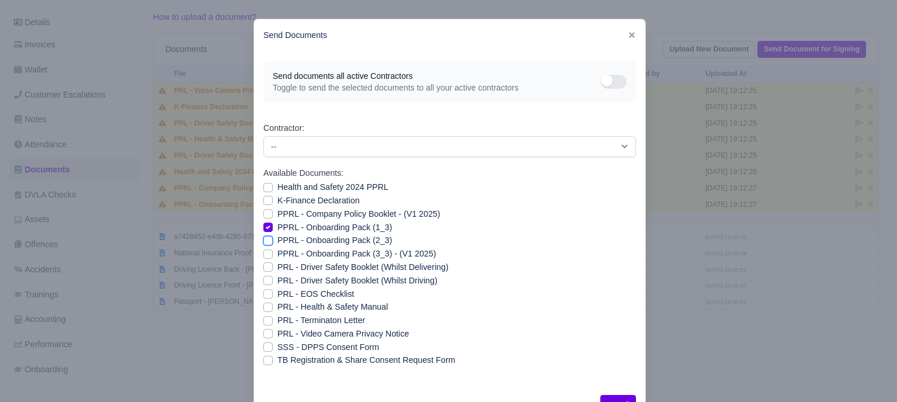
checkbox input "true"
click at [614, 398] on button "Send" at bounding box center [618, 405] width 36 height 20
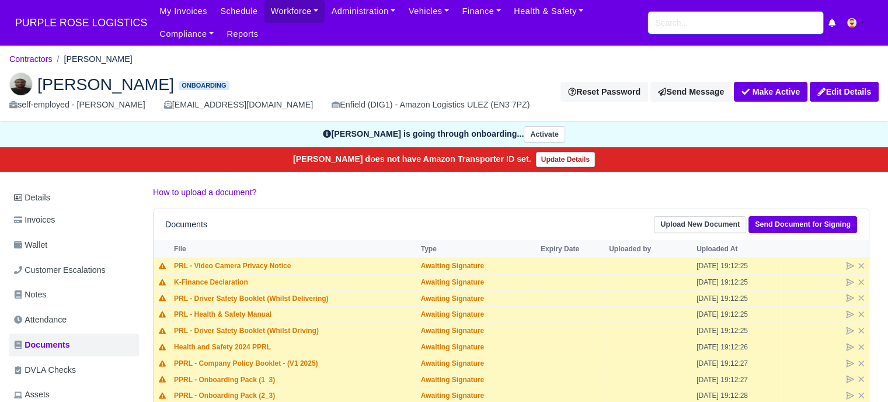
click at [690, 13] on input "search" at bounding box center [735, 23] width 175 height 22
click at [727, 22] on input "search" at bounding box center [735, 23] width 175 height 22
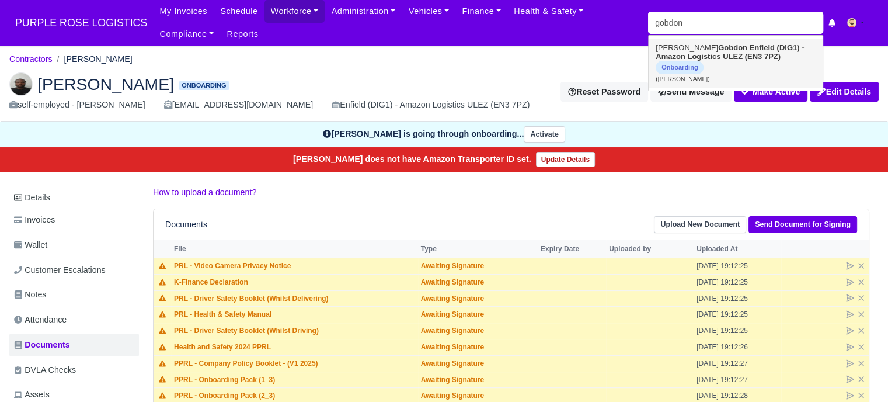
click at [727, 51] on strong "Enfield (DIG1) - Amazon Logistics ULEZ (EN3 7PZ)" at bounding box center [730, 52] width 148 height 18
type input "[PERSON_NAME]"
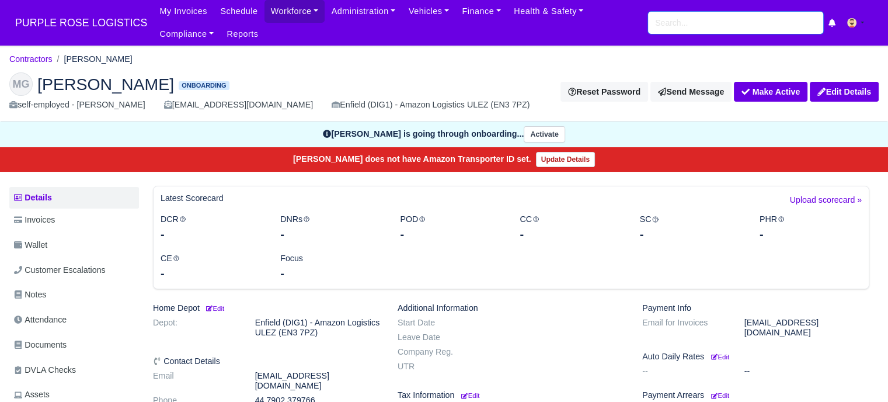
click at [658, 22] on input "search" at bounding box center [735, 23] width 175 height 22
type input "anup"
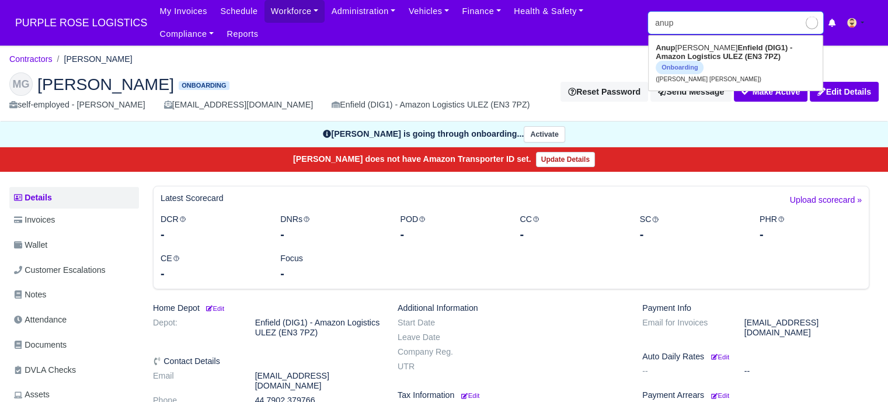
type input "[PERSON_NAME] [PERSON_NAME]"
click at [712, 53] on strong "Enfield (DIG1) - Amazon Logistics ULEZ (EN3 7PZ)" at bounding box center [724, 52] width 137 height 18
type input "[PERSON_NAME] [PERSON_NAME]"
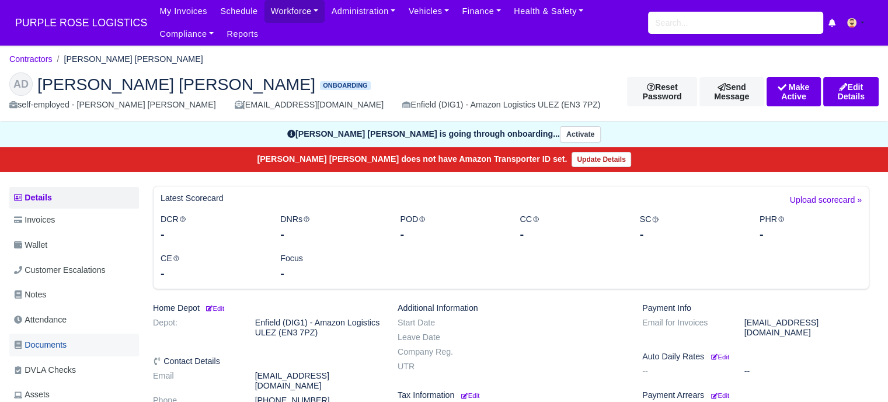
click at [49, 345] on span "Documents" at bounding box center [40, 344] width 53 height 13
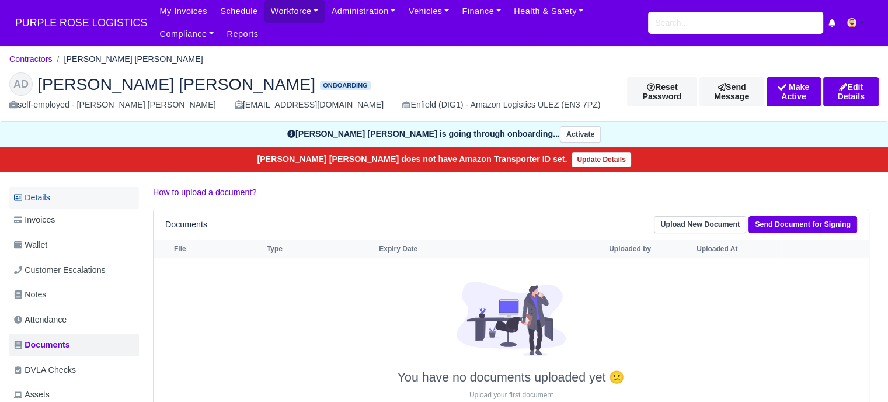
click at [39, 205] on link "Details" at bounding box center [74, 198] width 130 height 22
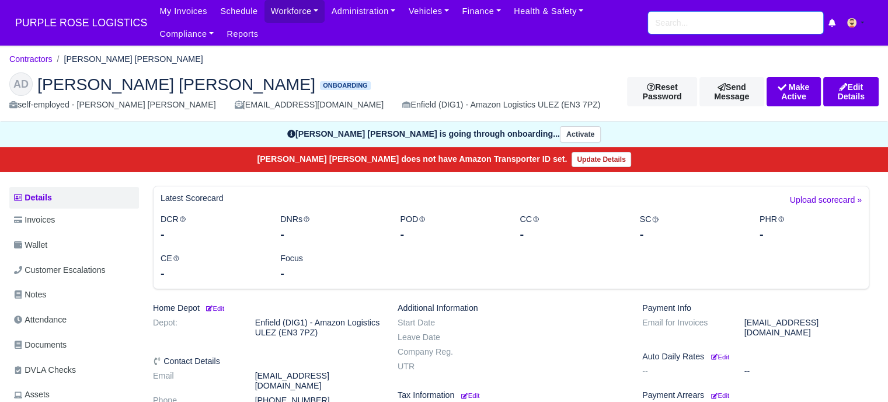
click at [694, 29] on input "search" at bounding box center [735, 23] width 175 height 22
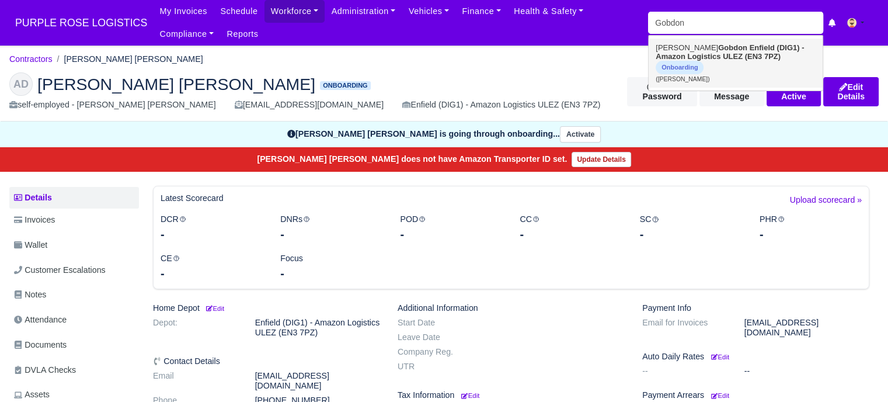
click at [729, 55] on strong "Enfield (DIG1) - Amazon Logistics ULEZ (EN3 7PZ)" at bounding box center [730, 52] width 148 height 18
type input "[PERSON_NAME]"
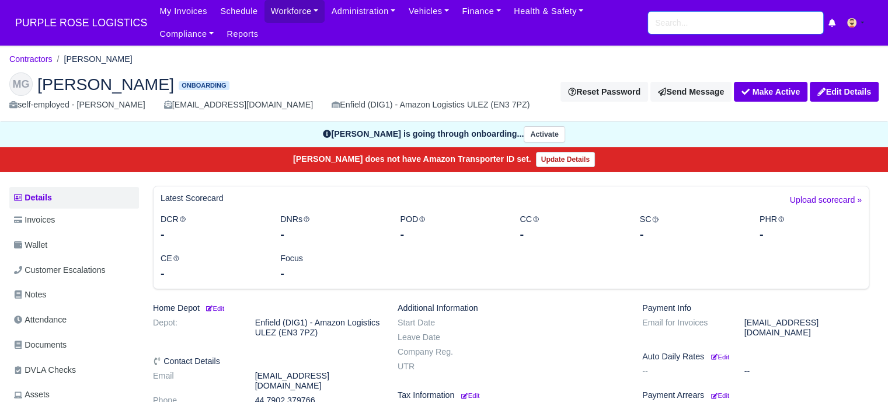
click at [677, 20] on input "search" at bounding box center [735, 23] width 175 height 22
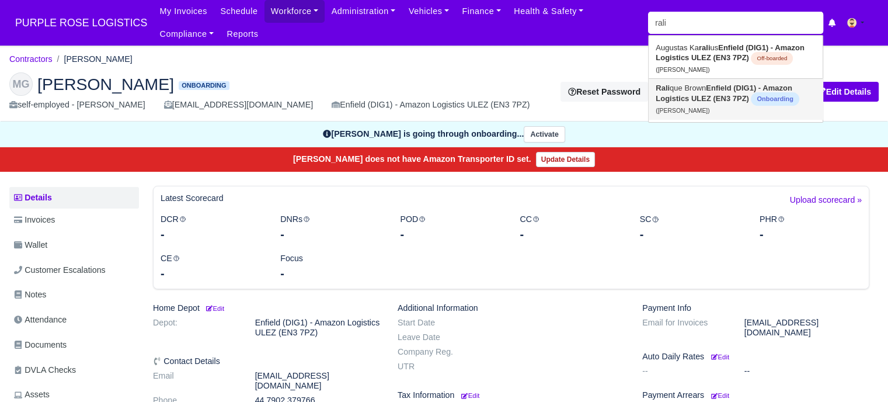
click at [695, 86] on link "Rali que Brown Enfield (DIG1) - Amazon Logistics ULEZ (EN3 7PZ) Onboarding (Ral…" at bounding box center [736, 99] width 174 height 40
type input "[PERSON_NAME]"
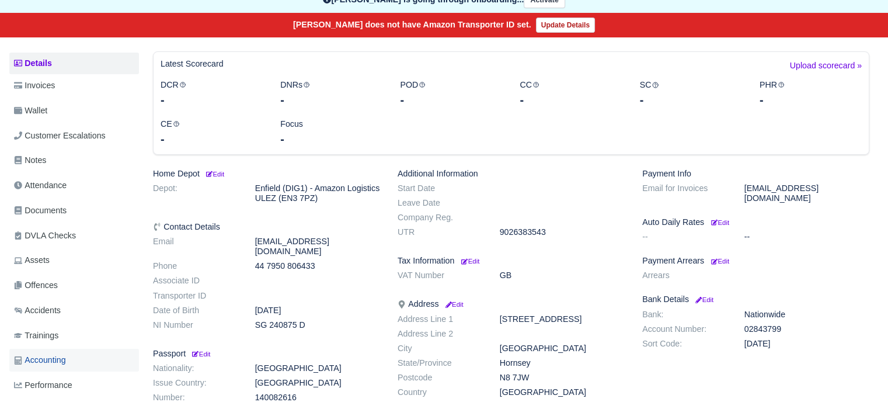
scroll to position [234, 0]
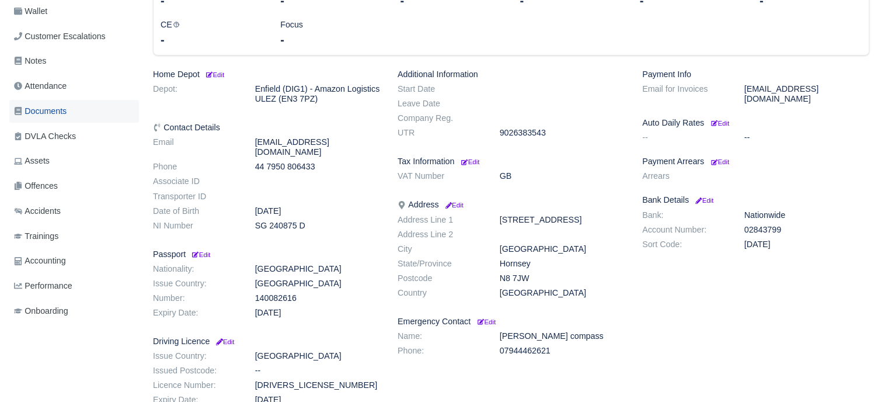
click at [62, 118] on link "Documents" at bounding box center [74, 111] width 130 height 23
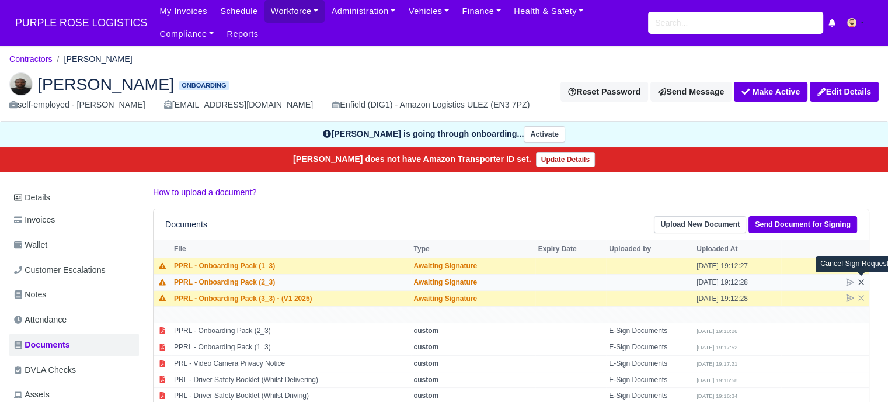
click at [862, 281] on icon at bounding box center [860, 281] width 9 height 9
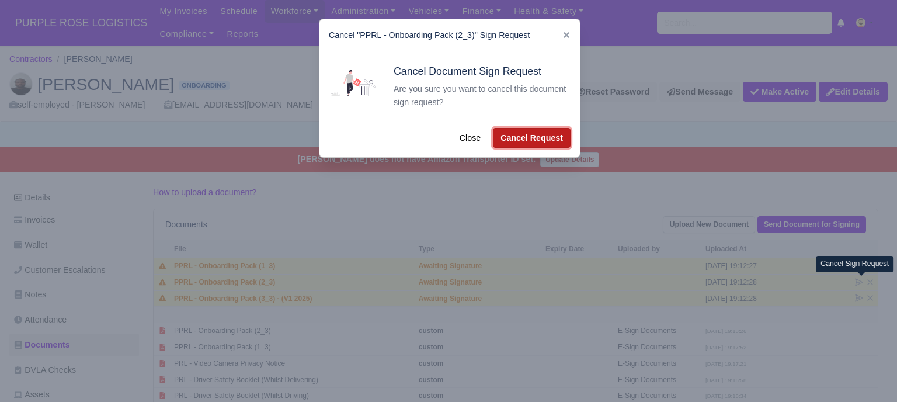
click at [517, 137] on button "Cancel Request" at bounding box center [532, 138] width 78 height 20
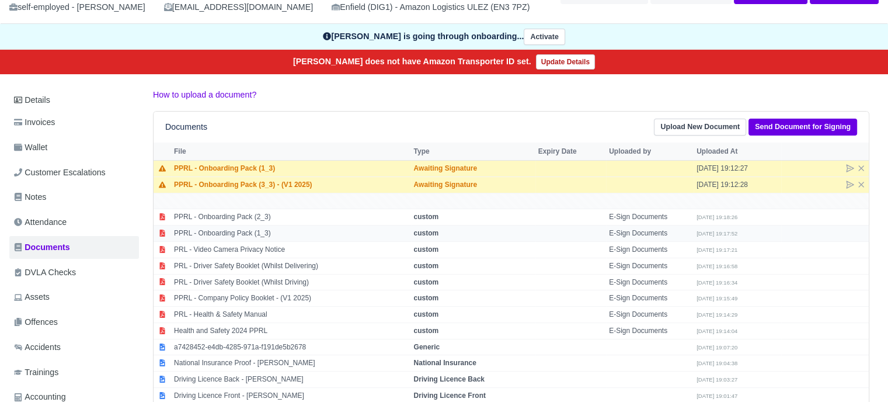
scroll to position [117, 0]
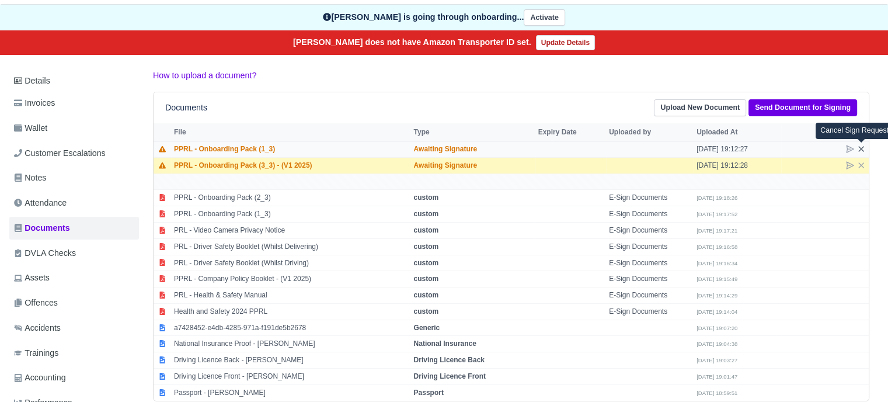
click at [862, 148] on icon at bounding box center [860, 148] width 9 height 9
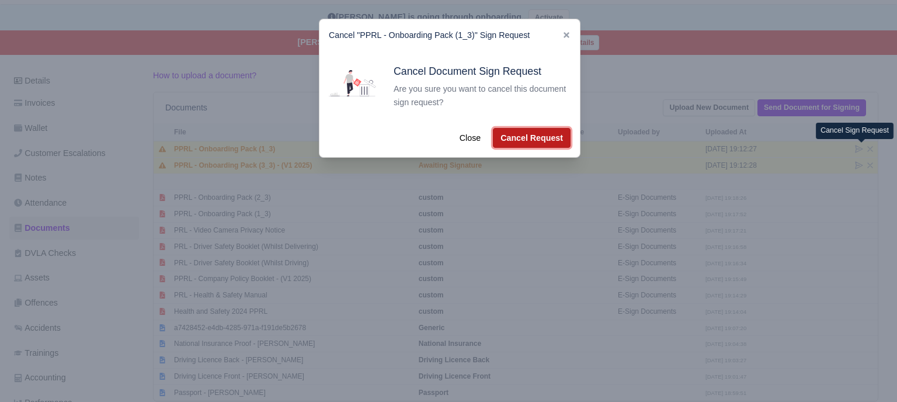
click at [527, 136] on button "Cancel Request" at bounding box center [532, 138] width 78 height 20
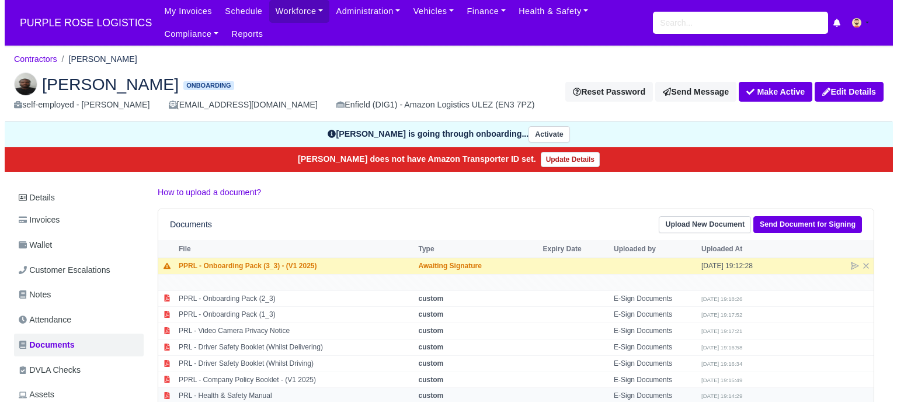
scroll to position [117, 0]
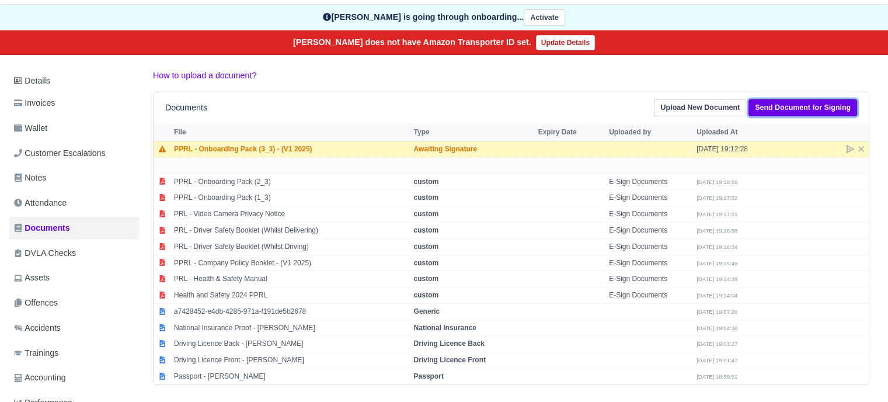
click at [801, 106] on link "Send Document for Signing" at bounding box center [802, 107] width 109 height 17
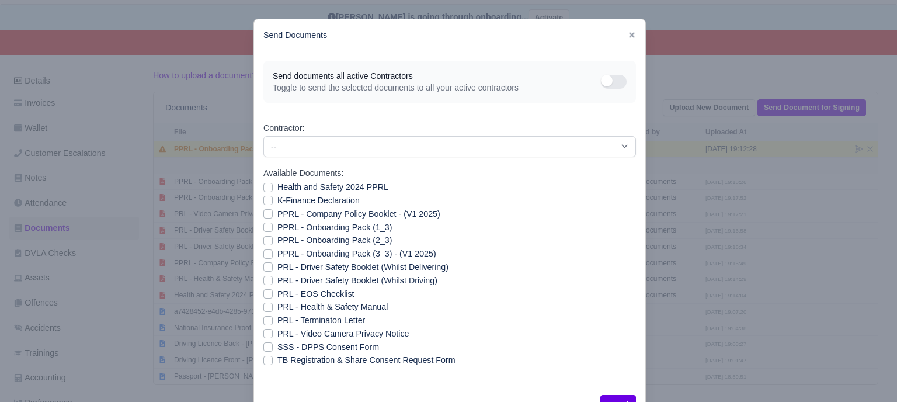
click at [277, 201] on label "K-Finance Declaration" at bounding box center [318, 200] width 82 height 13
click at [263, 201] on input "K-Finance Declaration" at bounding box center [267, 198] width 9 height 9
checkbox input "true"
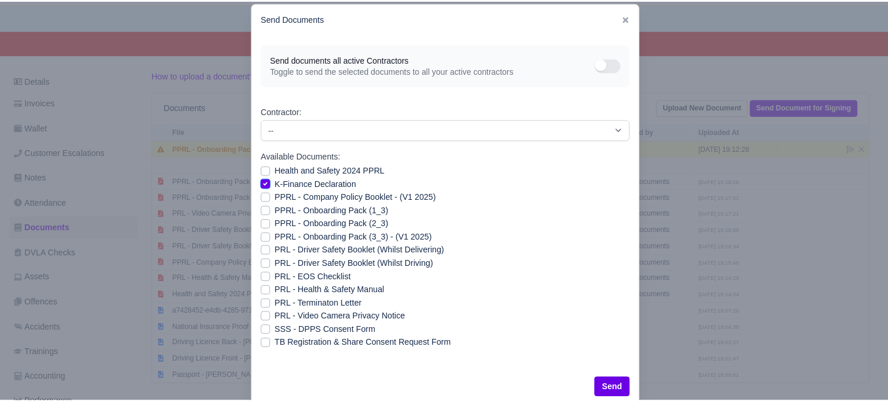
scroll to position [42, 0]
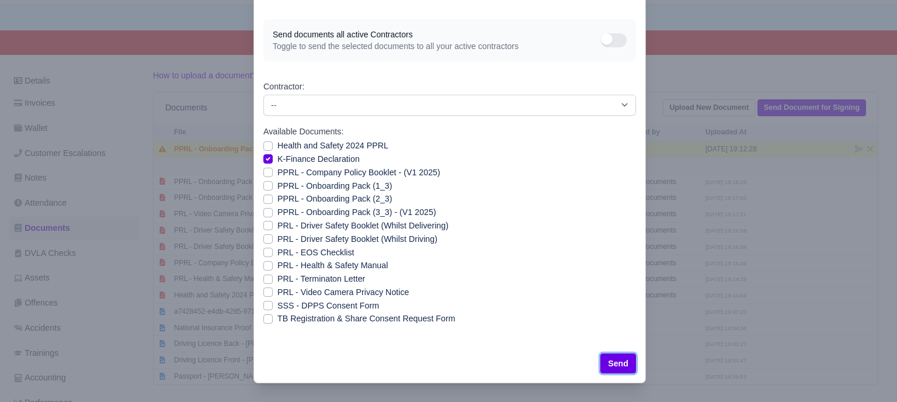
click at [619, 365] on button "Send" at bounding box center [618, 363] width 36 height 20
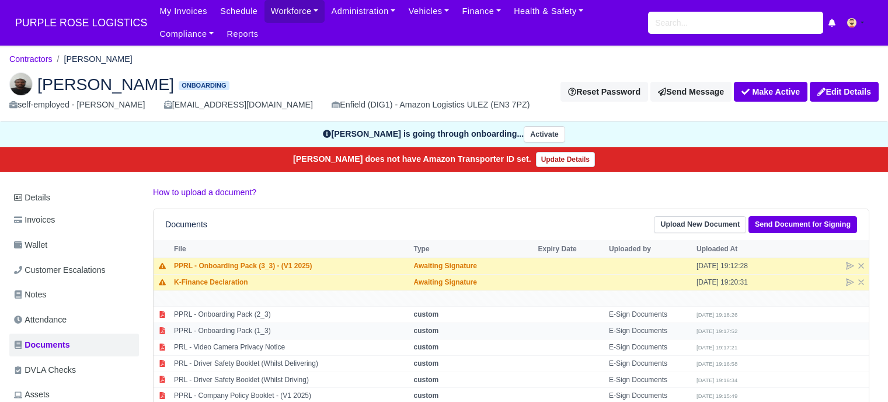
scroll to position [117, 0]
click at [704, 23] on input "search" at bounding box center [735, 23] width 175 height 22
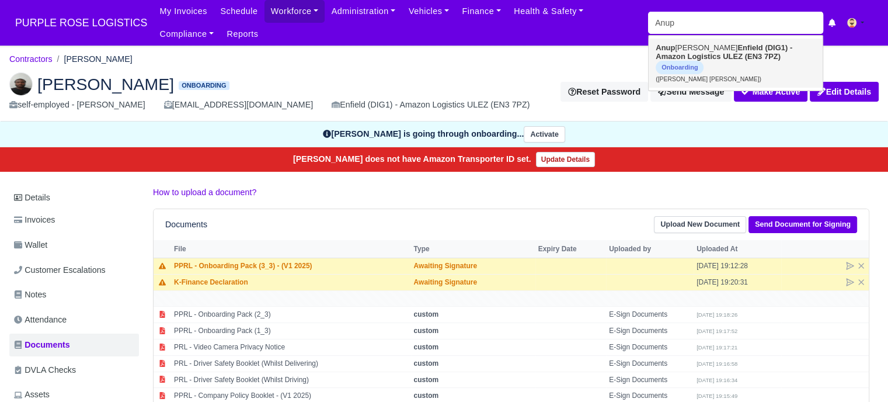
click at [685, 53] on strong "Enfield (DIG1) - Amazon Logistics ULEZ (EN3 7PZ)" at bounding box center [724, 52] width 137 height 18
type input "[PERSON_NAME] [PERSON_NAME]"
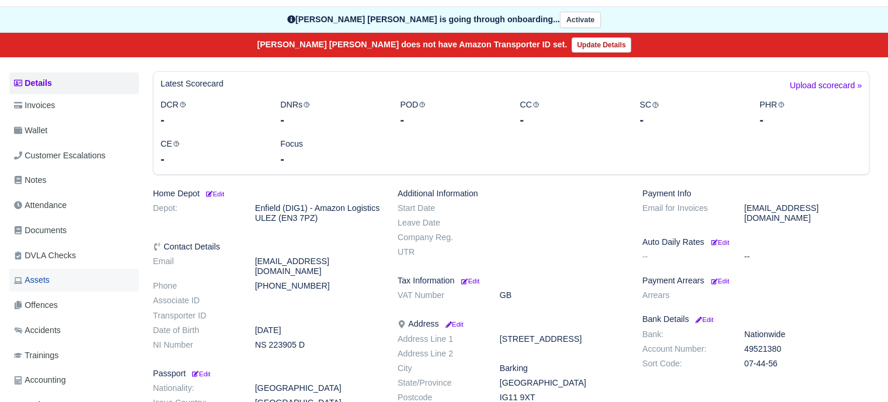
scroll to position [117, 0]
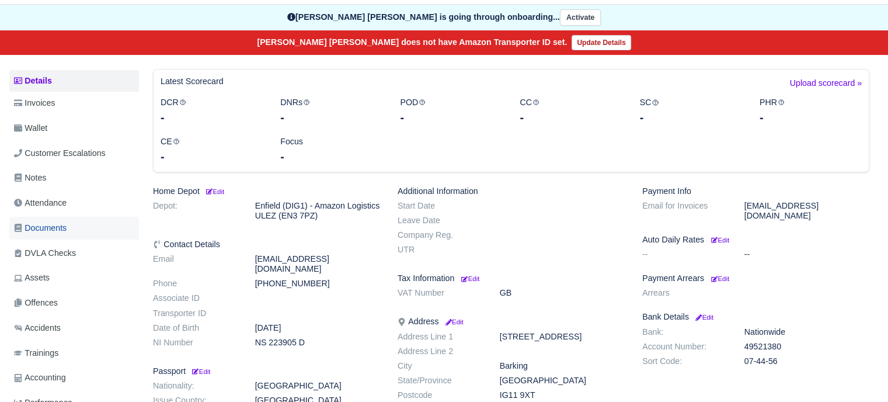
click at [63, 222] on span "Documents" at bounding box center [40, 227] width 53 height 13
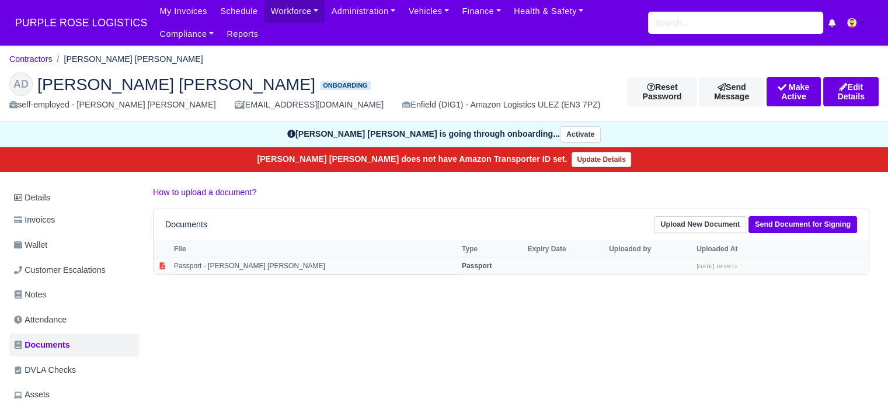
click at [231, 264] on td "Passport - Anup Singh Dhariwal" at bounding box center [315, 265] width 288 height 16
select select "passport"
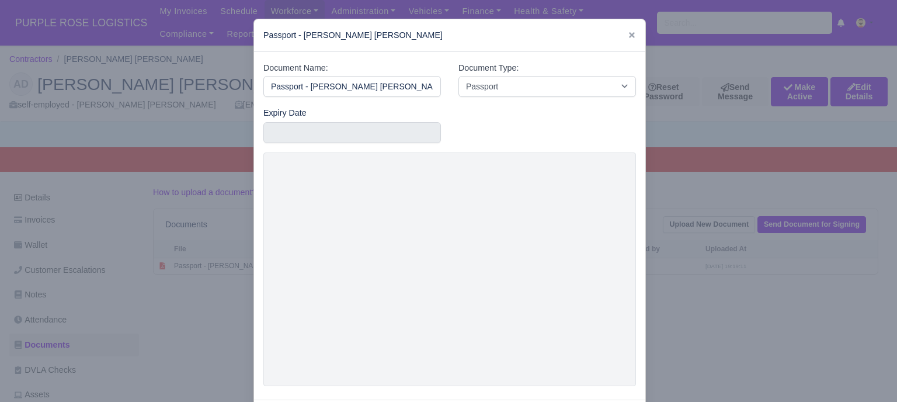
click at [743, 287] on div at bounding box center [448, 201] width 897 height 402
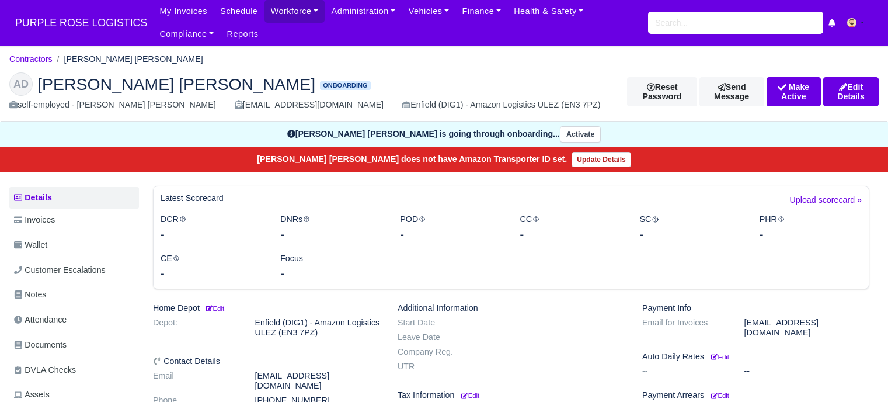
scroll to position [117, 0]
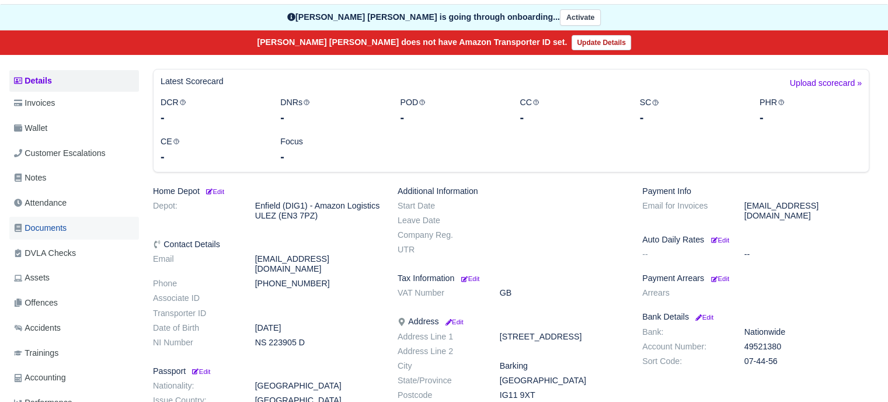
click at [58, 232] on span "Documents" at bounding box center [40, 227] width 53 height 13
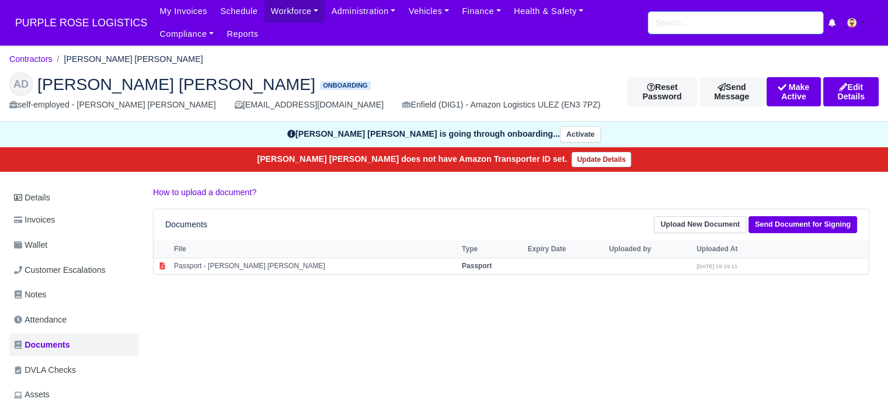
click at [717, 29] on input "search" at bounding box center [735, 23] width 175 height 22
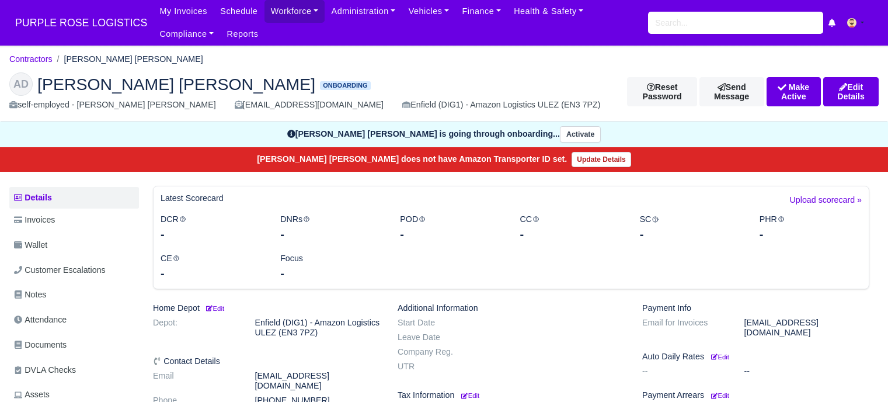
scroll to position [117, 0]
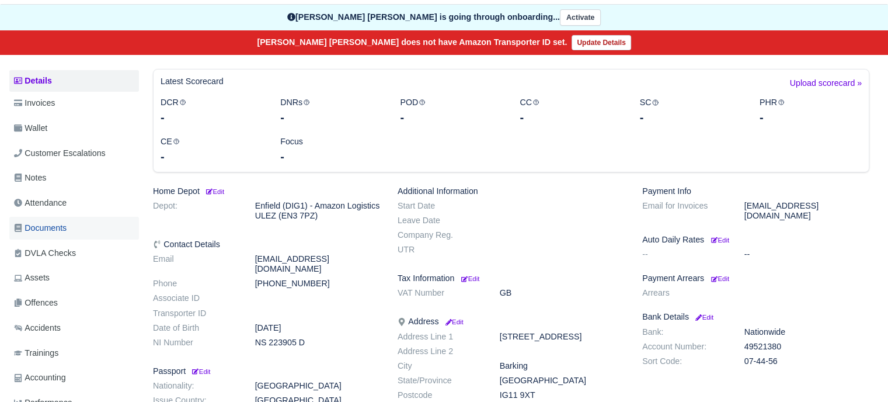
click at [53, 219] on link "Documents" at bounding box center [74, 228] width 130 height 23
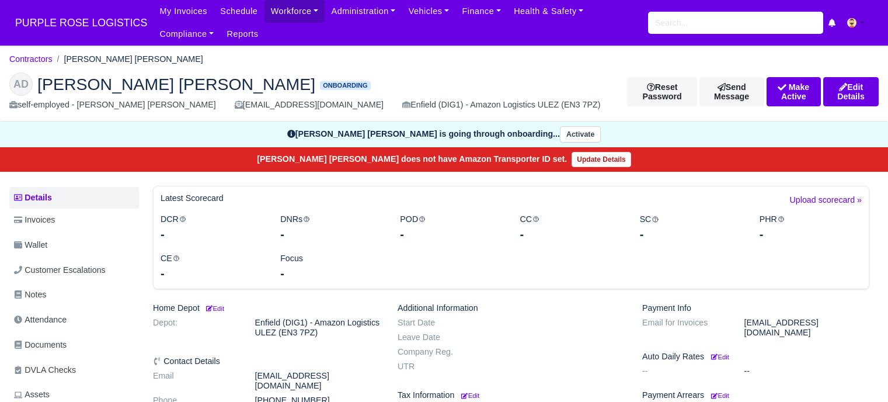
scroll to position [117, 0]
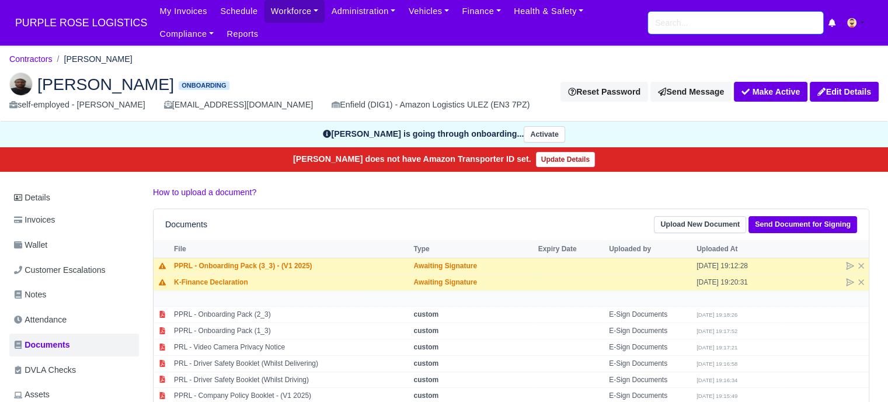
click at [684, 23] on input "search" at bounding box center [735, 23] width 175 height 22
type input "anup"
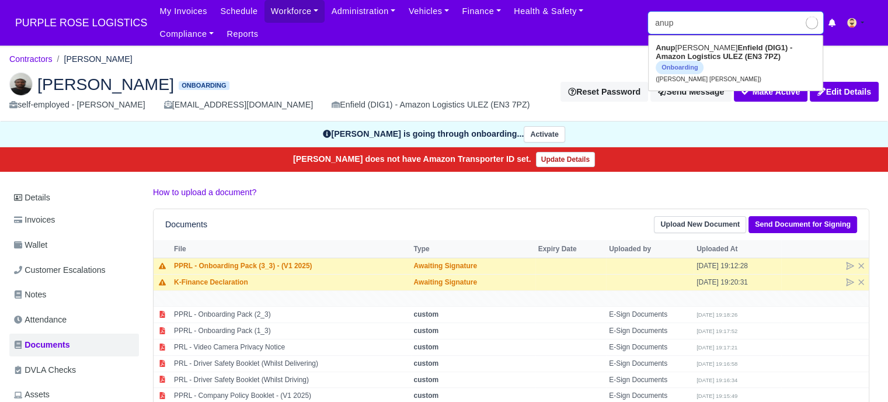
type input "anup Singh Dhariwal"
click at [731, 57] on strong "Enfield (DIG1) - Amazon Logistics ULEZ (EN3 7PZ)" at bounding box center [724, 52] width 137 height 18
type input "[PERSON_NAME] [PERSON_NAME]"
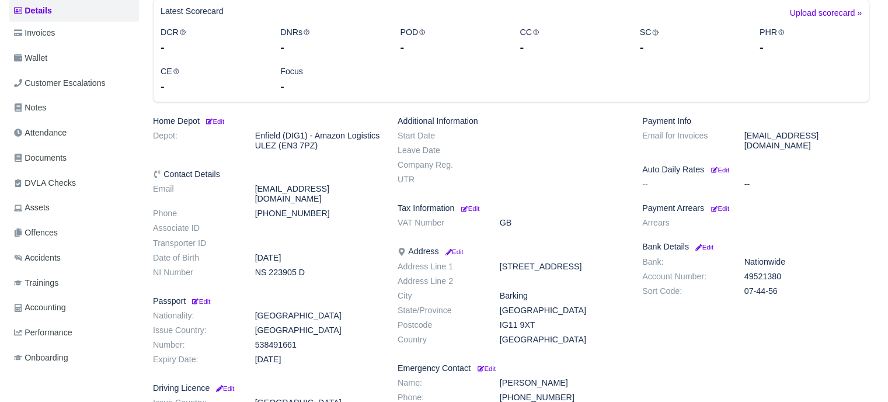
scroll to position [234, 0]
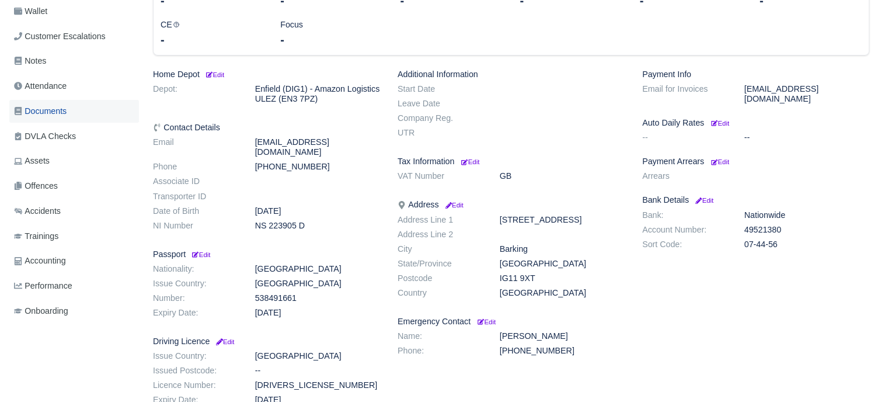
click at [57, 115] on span "Documents" at bounding box center [40, 111] width 53 height 13
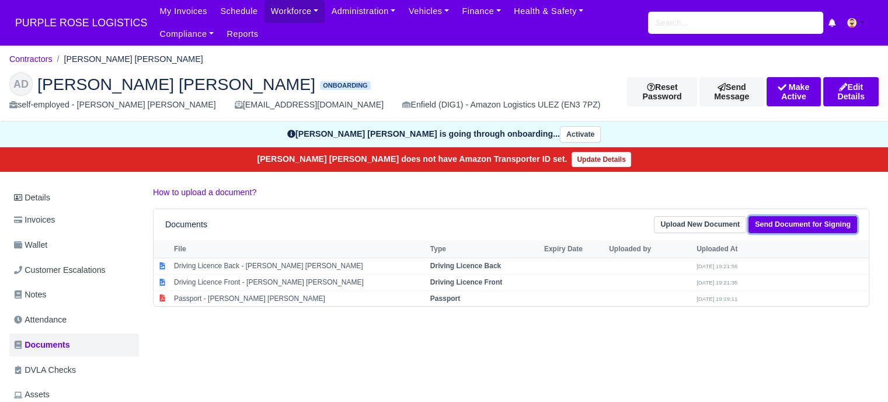
click at [832, 225] on link "Send Document for Signing" at bounding box center [802, 224] width 109 height 17
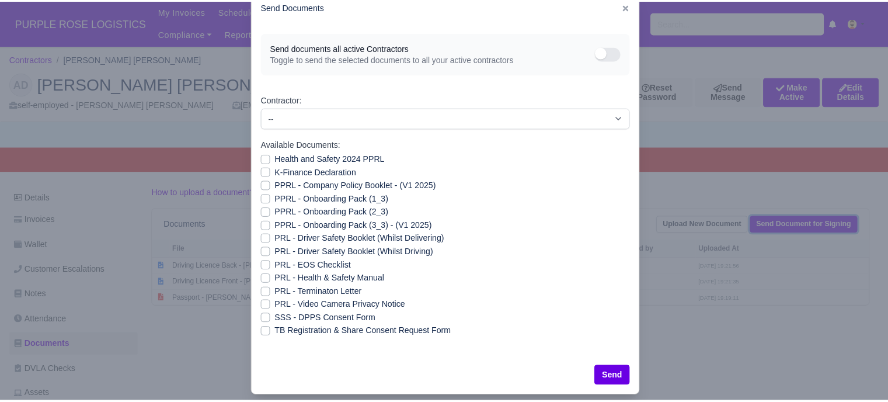
scroll to position [42, 0]
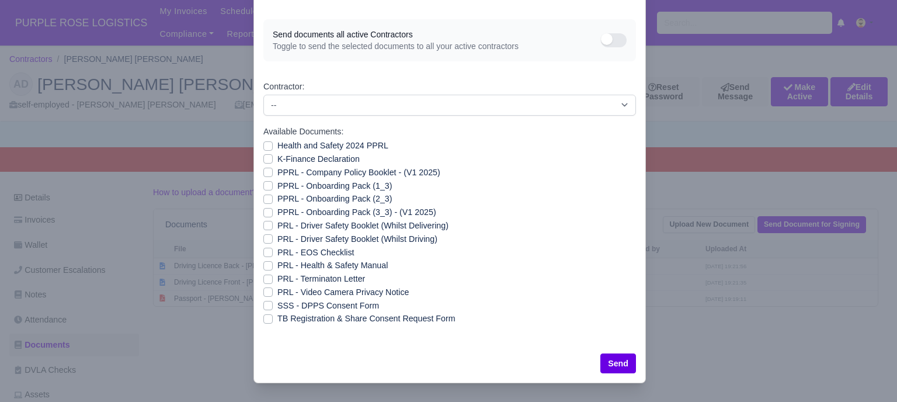
click at [277, 290] on label "PRL - Video Camera Privacy Notice" at bounding box center [342, 291] width 131 height 13
click at [266, 290] on input "PRL - Video Camera Privacy Notice" at bounding box center [267, 289] width 9 height 9
checkbox input "true"
click at [277, 264] on label "PRL - Health & Safety Manual" at bounding box center [332, 265] width 110 height 13
click at [264, 264] on input "PRL - Health & Safety Manual" at bounding box center [267, 263] width 9 height 9
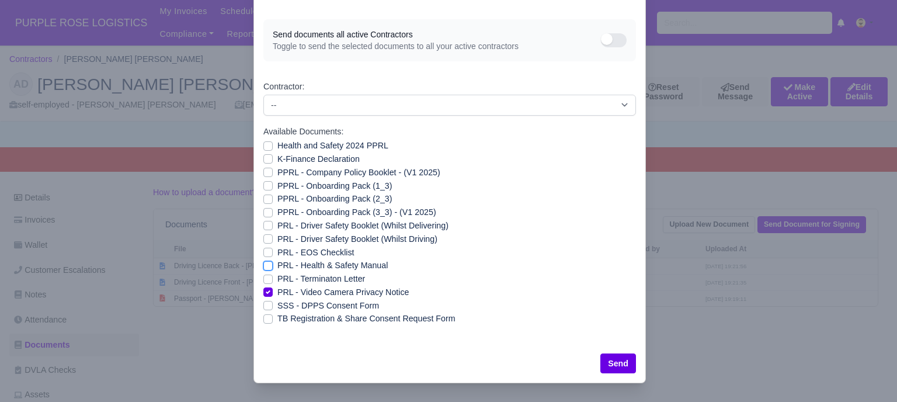
checkbox input "true"
click at [277, 240] on label "PRL - Driver Safety Booklet (Whilst Driving)" at bounding box center [357, 238] width 160 height 13
click at [264, 240] on input "PRL - Driver Safety Booklet (Whilst Driving)" at bounding box center [267, 236] width 9 height 9
click at [277, 240] on label "PRL - Driver Safety Booklet (Whilst Driving)" at bounding box center [357, 238] width 160 height 13
click at [264, 240] on input "PRL - Driver Safety Booklet (Whilst Driving)" at bounding box center [267, 236] width 9 height 9
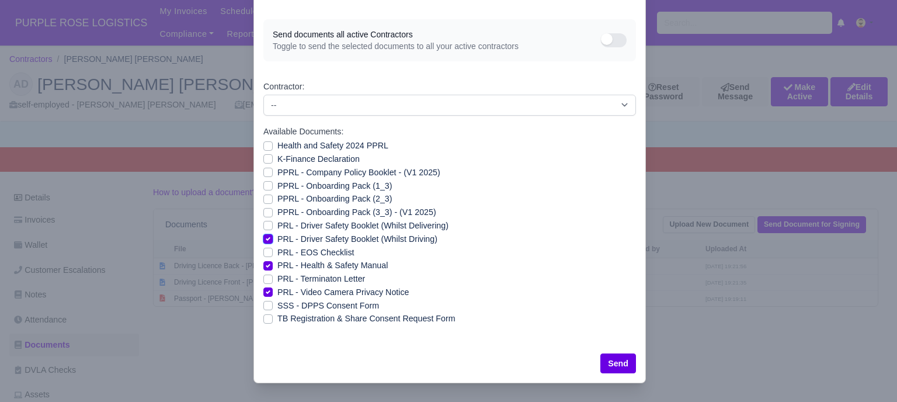
checkbox input "false"
click at [277, 228] on label "PRL - Driver Safety Booklet (Whilst Delivering)" at bounding box center [362, 225] width 171 height 13
click at [264, 228] on input "PRL - Driver Safety Booklet (Whilst Delivering)" at bounding box center [267, 223] width 9 height 9
click at [277, 223] on label "PRL - Driver Safety Booklet (Whilst Delivering)" at bounding box center [362, 225] width 171 height 13
click at [264, 223] on input "PRL - Driver Safety Booklet (Whilst Delivering)" at bounding box center [267, 223] width 9 height 9
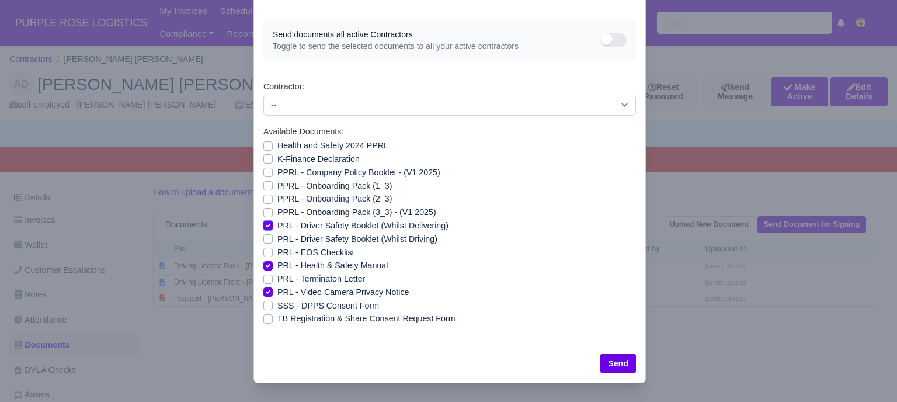
checkbox input "false"
click at [277, 214] on label "PPRL - Onboarding Pack (3_3) - (V1 2025)" at bounding box center [356, 211] width 159 height 13
click at [265, 214] on input "PPRL - Onboarding Pack (3_3) - (V1 2025)" at bounding box center [267, 209] width 9 height 9
checkbox input "true"
drag, startPoint x: 262, startPoint y: 198, endPoint x: 262, endPoint y: 186, distance: 12.3
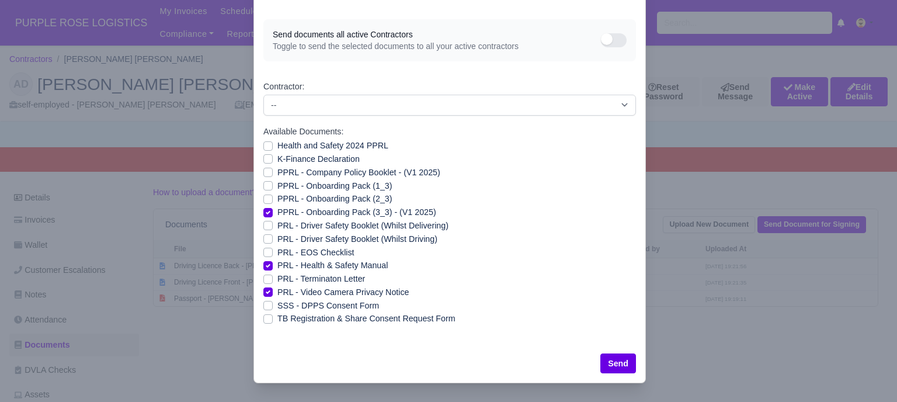
click at [277, 198] on label "PPRL - Onboarding Pack (2_3)" at bounding box center [334, 198] width 114 height 13
click at [263, 198] on input "PPRL - Onboarding Pack (2_3)" at bounding box center [267, 196] width 9 height 9
checkbox input "true"
click at [277, 182] on label "PPRL - Onboarding Pack (1_3)" at bounding box center [334, 185] width 114 height 13
click at [263, 182] on input "PPRL - Onboarding Pack (1_3)" at bounding box center [267, 183] width 9 height 9
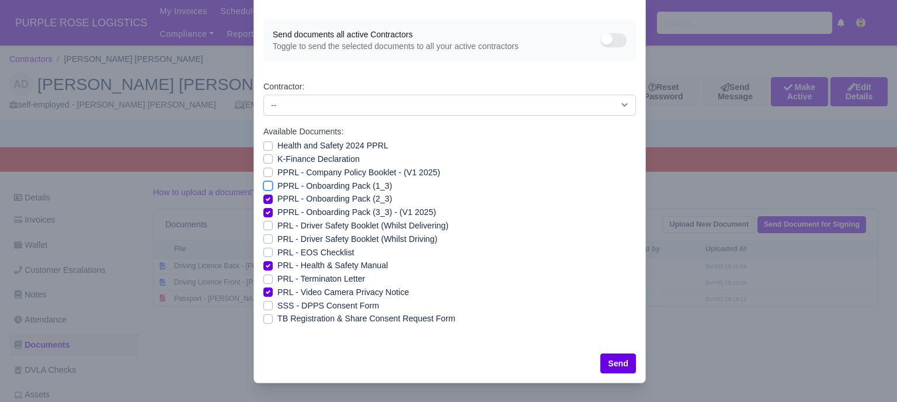
checkbox input "true"
drag, startPoint x: 262, startPoint y: 170, endPoint x: 263, endPoint y: 161, distance: 9.4
click at [277, 169] on label "PPRL - Company Policy Booklet - (V1 2025)" at bounding box center [358, 172] width 163 height 13
click at [263, 169] on input "PPRL - Company Policy Booklet - (V1 2025)" at bounding box center [267, 170] width 9 height 9
checkbox input "true"
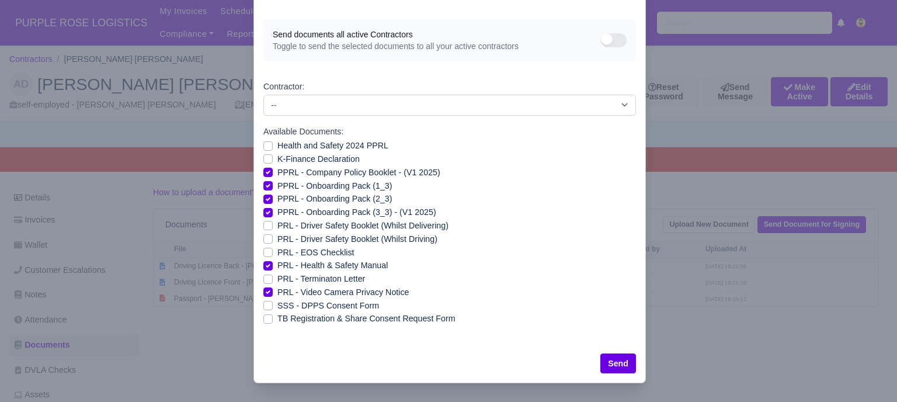
drag, startPoint x: 263, startPoint y: 158, endPoint x: 263, endPoint y: 151, distance: 7.0
click at [277, 158] on label "K-Finance Declaration" at bounding box center [318, 158] width 82 height 13
click at [263, 158] on input "K-Finance Declaration" at bounding box center [267, 156] width 9 height 9
checkbox input "true"
click at [277, 143] on label "Health and Safety 2024 PPRL" at bounding box center [332, 145] width 111 height 13
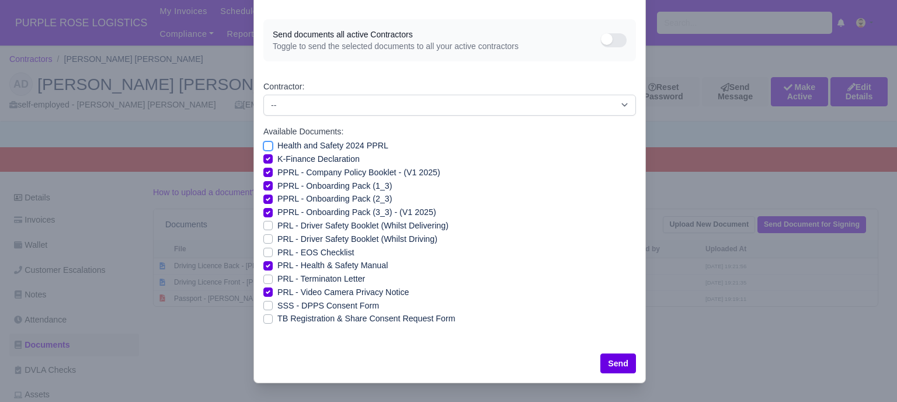
click at [263, 143] on input "Health and Safety 2024 PPRL" at bounding box center [267, 143] width 9 height 9
checkbox input "true"
click at [616, 360] on button "Send" at bounding box center [618, 363] width 36 height 20
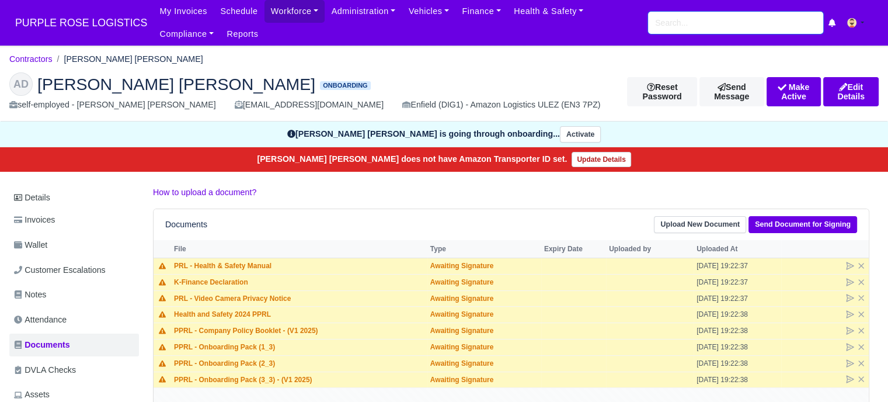
click at [677, 30] on input "search" at bounding box center [735, 23] width 175 height 22
type input "rali"
type input "ralique Brown"
type input "raliq"
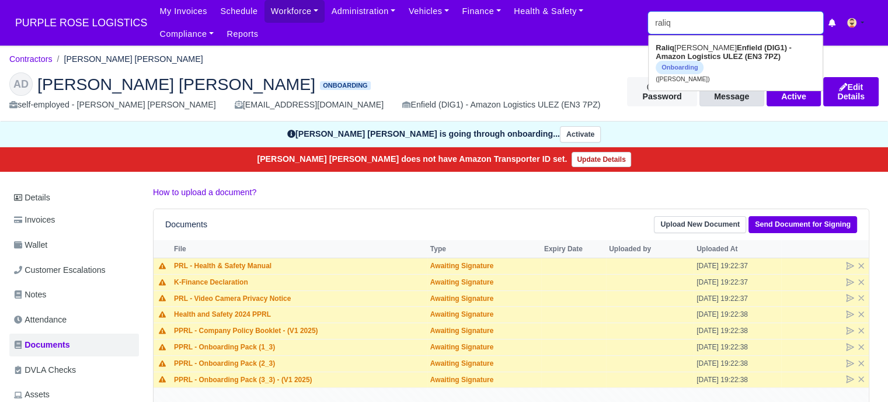
type input "ralique Brown"
click at [710, 46] on strong "Enfield (DIG1) - Amazon Logistics ULEZ (EN3 7PZ)" at bounding box center [724, 52] width 136 height 18
type input "[PERSON_NAME]"
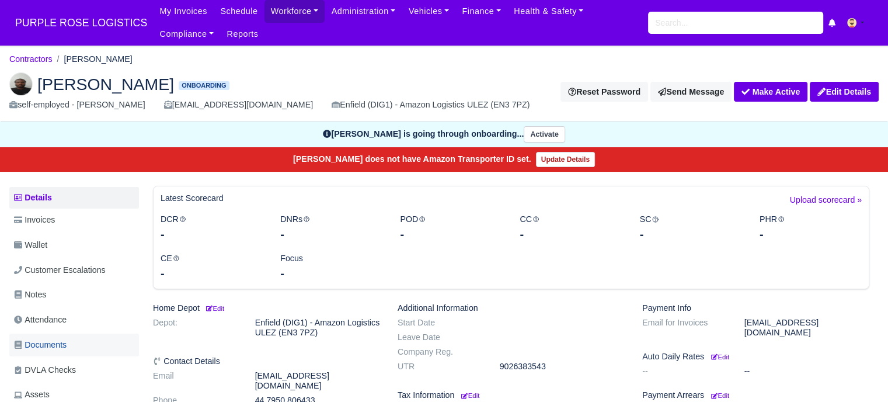
click at [53, 340] on span "Documents" at bounding box center [40, 344] width 53 height 13
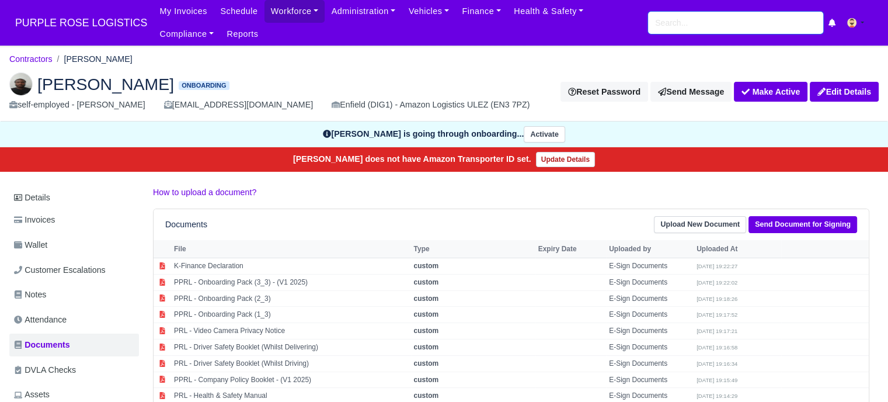
click at [698, 26] on input "search" at bounding box center [735, 23] width 175 height 22
paste input "[PERSON_NAME] [PERSON_NAME]"
click at [756, 21] on input "[PERSON_NAME] [PERSON_NAME]" at bounding box center [735, 23] width 175 height 22
type input "Anup Singh"
type input "[PERSON_NAME] [PERSON_NAME]"
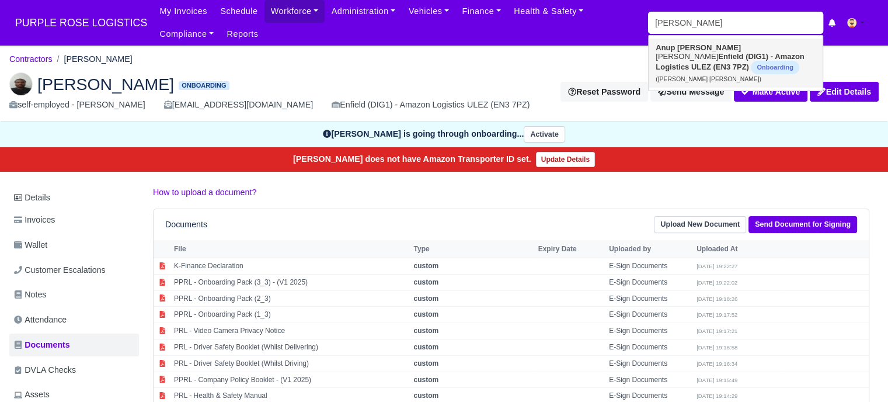
click at [750, 53] on strong "Enfield (DIG1) - Amazon Logistics ULEZ (EN3 7PZ)" at bounding box center [730, 61] width 149 height 19
type input "[PERSON_NAME] [PERSON_NAME]"
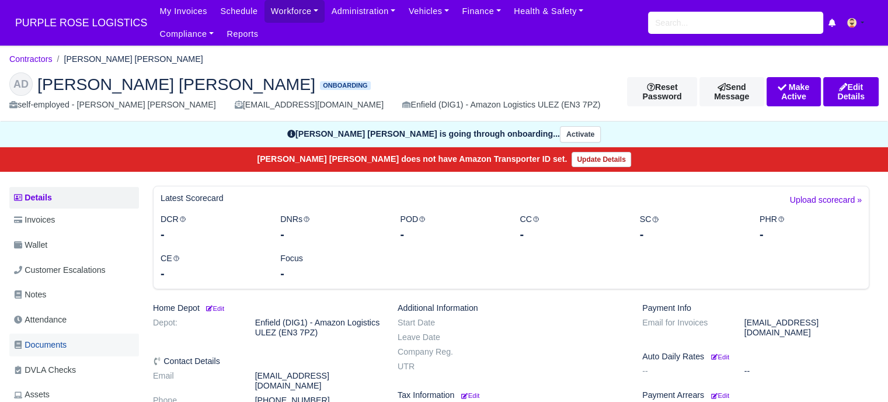
click at [53, 338] on span "Documents" at bounding box center [40, 344] width 53 height 13
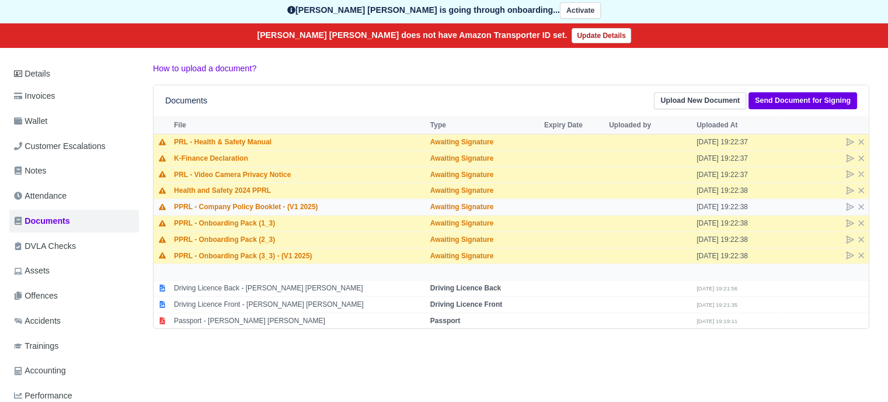
scroll to position [58, 0]
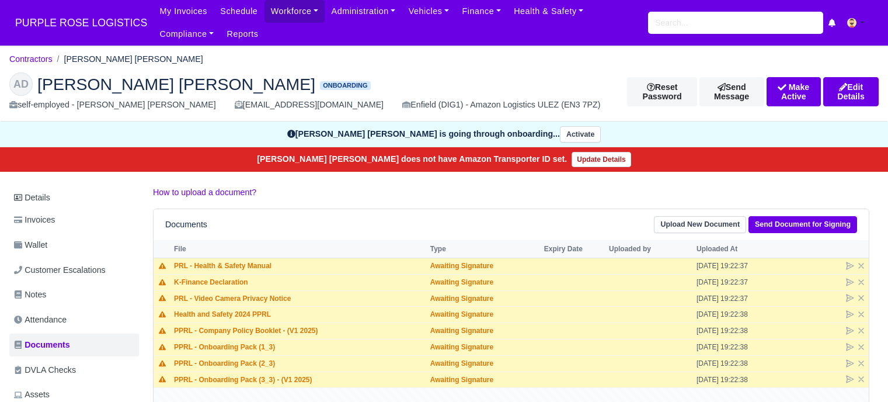
scroll to position [58, 0]
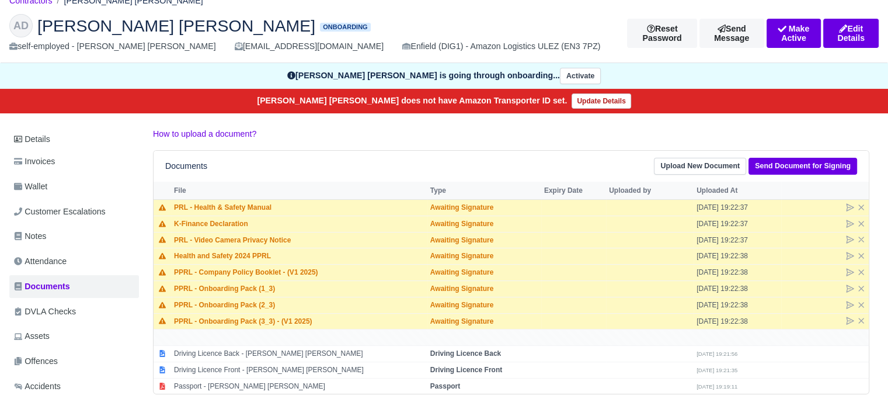
click at [295, 128] on p "How to upload a document?" at bounding box center [511, 133] width 716 height 13
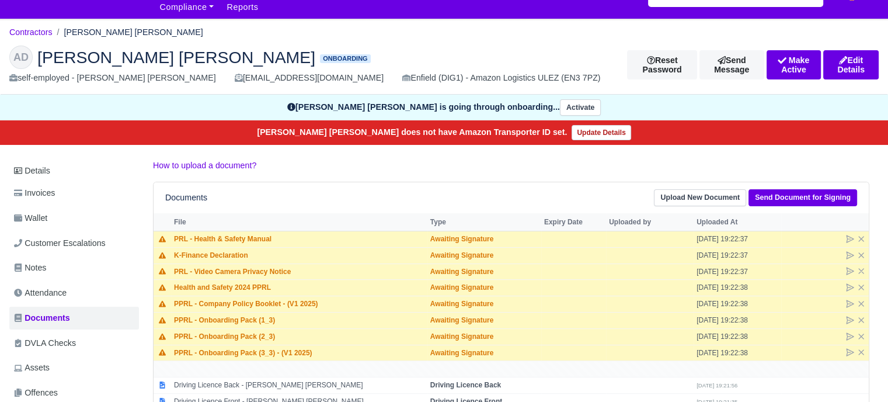
scroll to position [0, 0]
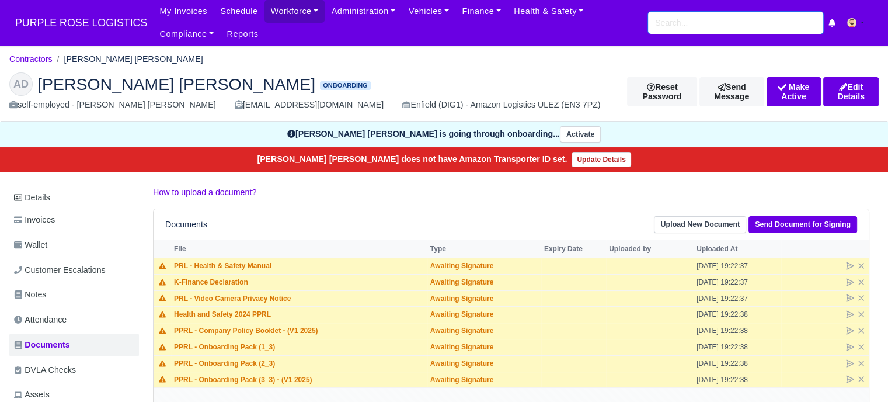
click at [701, 25] on input "search" at bounding box center [735, 23] width 175 height 22
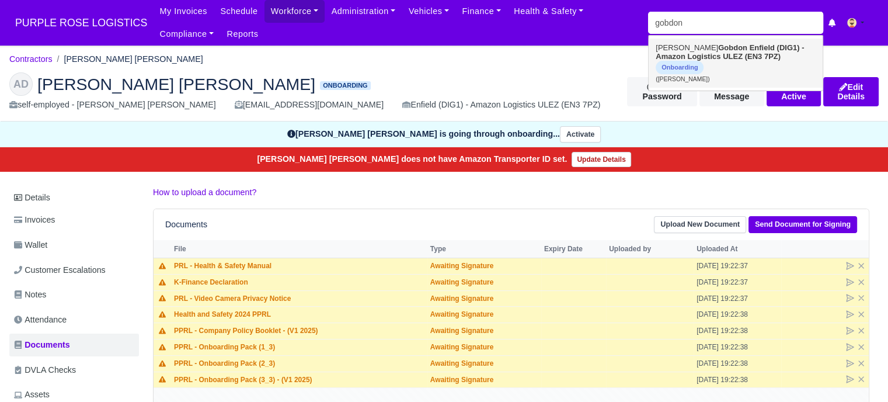
click at [709, 55] on strong "Enfield (DIG1) - Amazon Logistics ULEZ (EN3 7PZ)" at bounding box center [730, 52] width 148 height 18
type input "Mohamed Gobdon"
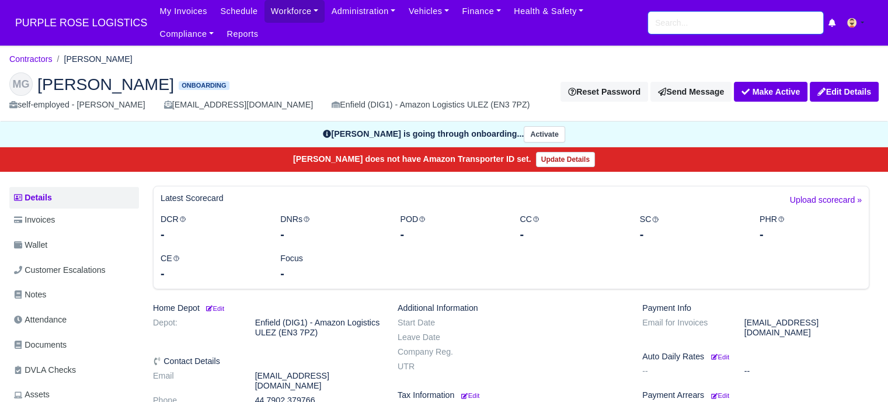
click at [695, 26] on input "search" at bounding box center [735, 23] width 175 height 22
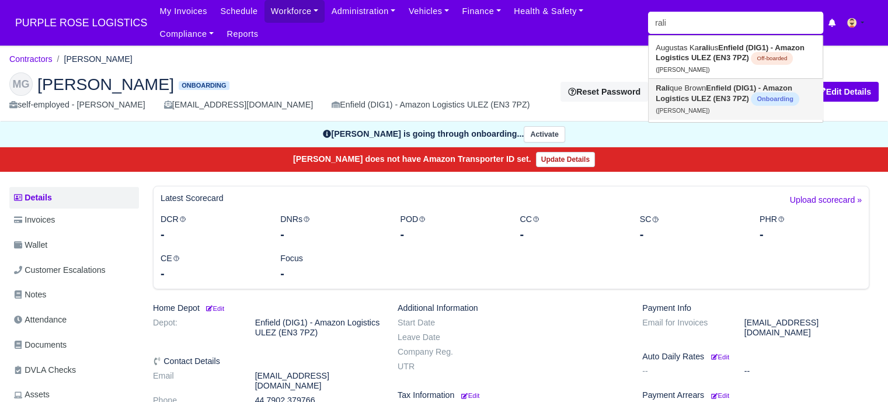
click at [708, 95] on strong "Enfield (DIG1) - Amazon Logistics ULEZ (EN3 7PZ)" at bounding box center [724, 92] width 137 height 19
type input "[PERSON_NAME]"
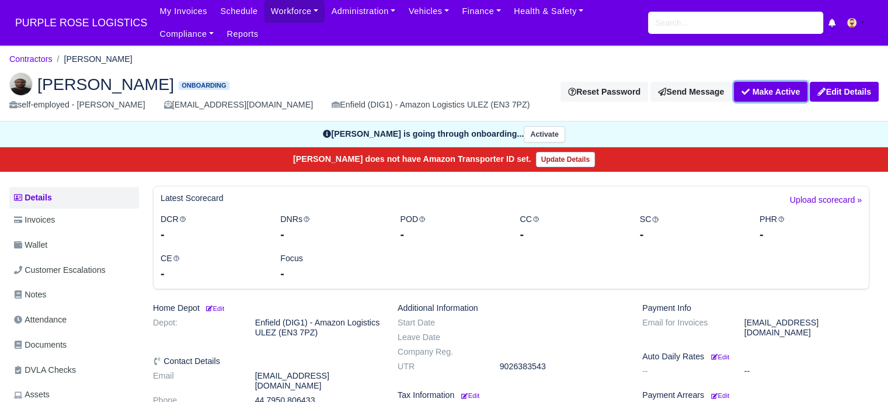
click at [774, 96] on button "Make Active" at bounding box center [771, 92] width 74 height 20
